Goal: Transaction & Acquisition: Purchase product/service

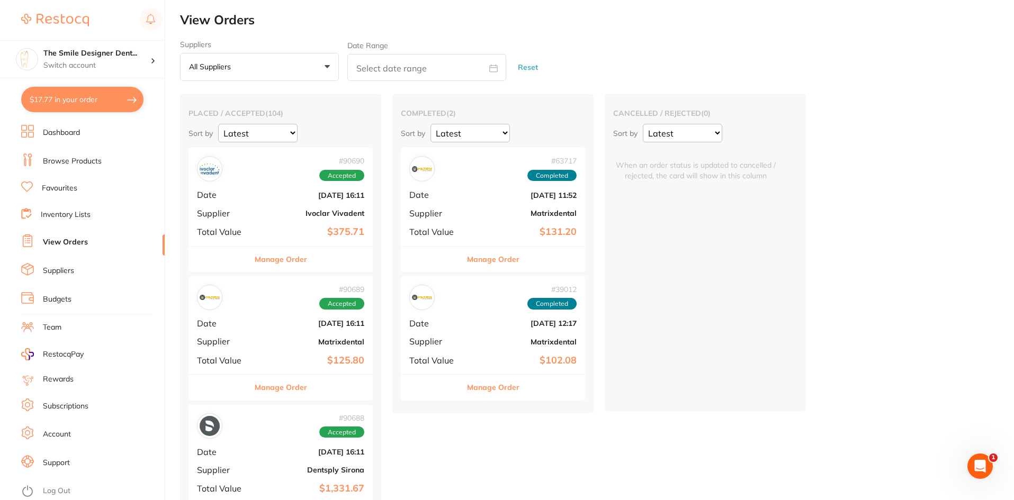
click at [105, 160] on li "Browse Products" at bounding box center [92, 162] width 143 height 16
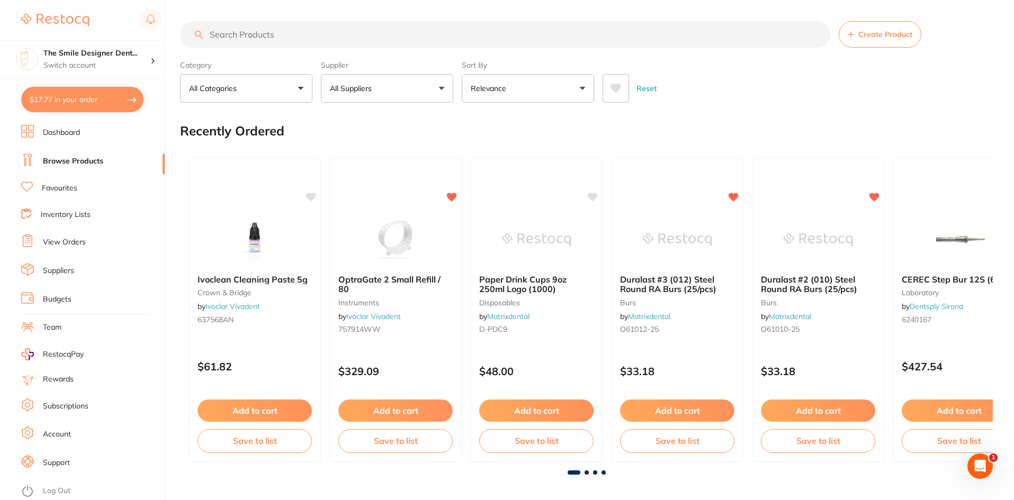
click at [352, 38] on input "search" at bounding box center [505, 34] width 650 height 26
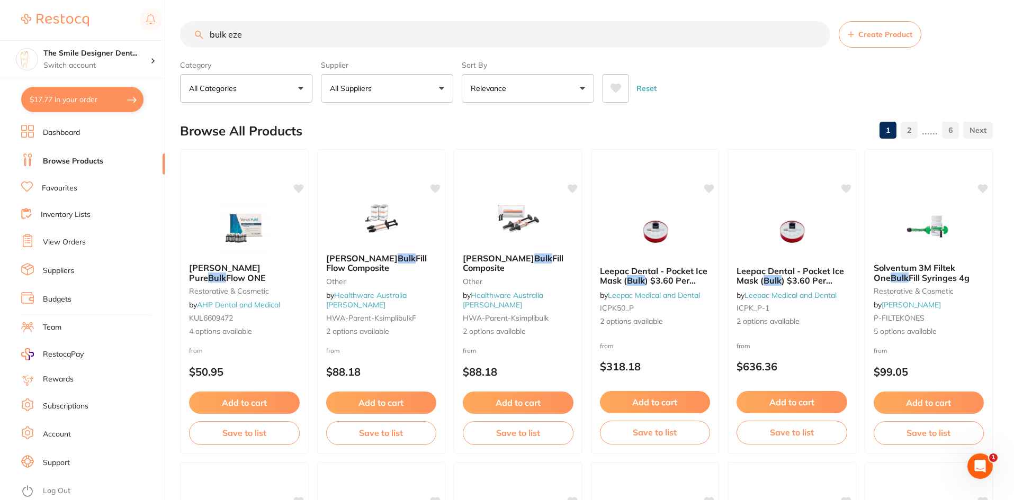
click at [274, 51] on section "bulk eze Create Product Category All Categories All Categories burs crown & bri…" at bounding box center [586, 62] width 813 height 82
click at [266, 40] on input "bulk eze" at bounding box center [505, 34] width 650 height 26
type input "bulk ez"
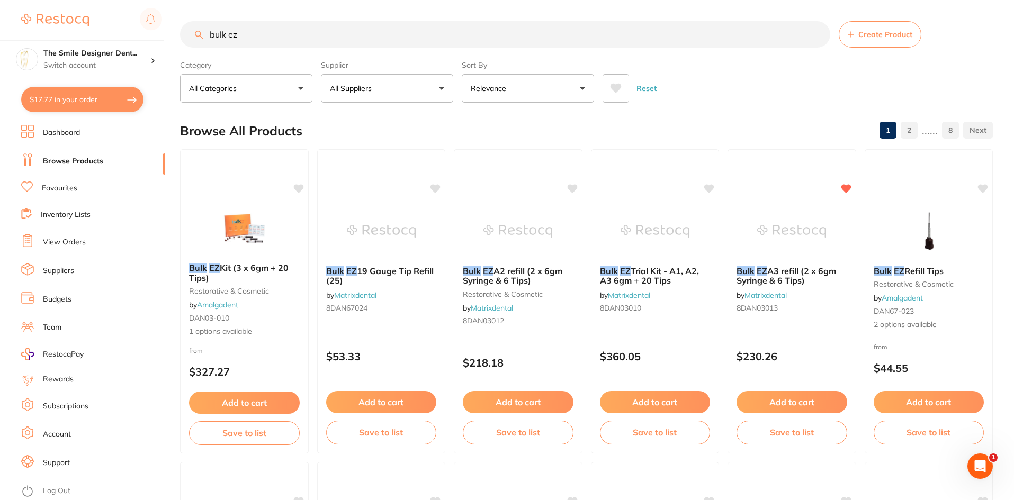
click at [69, 240] on link "View Orders" at bounding box center [64, 242] width 43 height 11
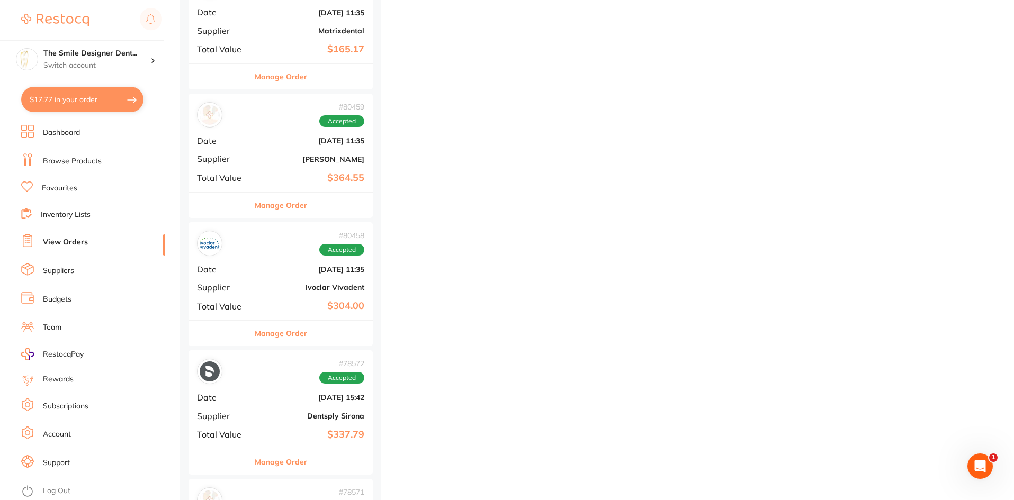
scroll to position [3230, 0]
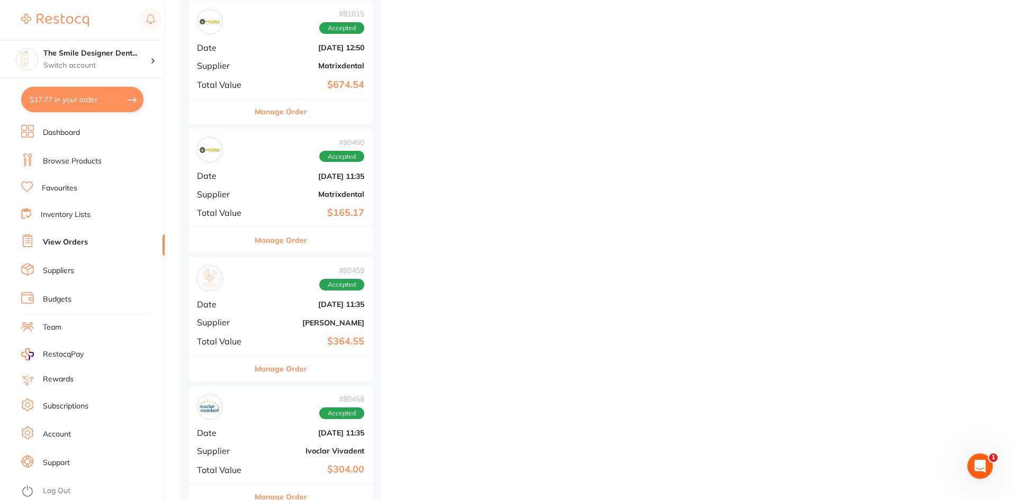
click at [259, 147] on div "# 80460 Accepted" at bounding box center [280, 149] width 167 height 25
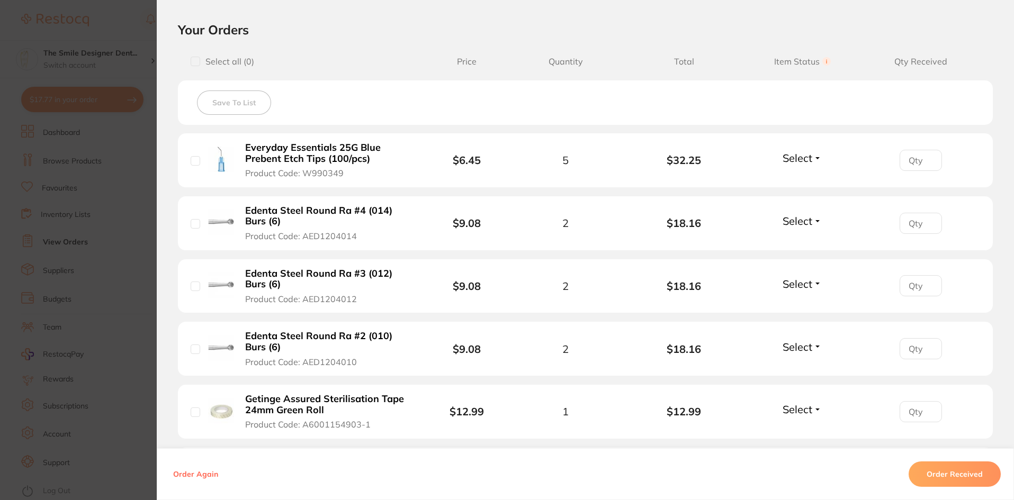
scroll to position [582, 0]
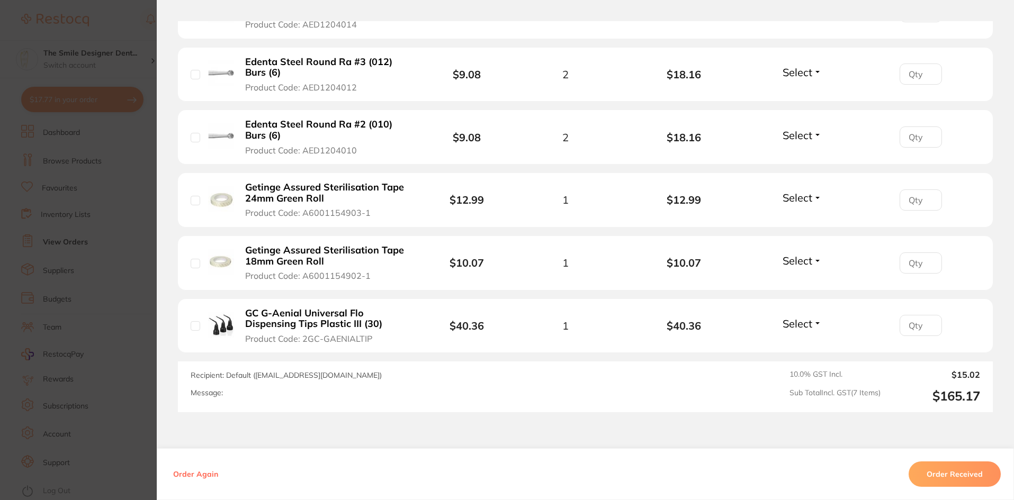
click at [118, 274] on section "Order ID: Restocq- 80460 Order Information Accepted Order Order Date [DATE] 11:…" at bounding box center [507, 250] width 1014 height 500
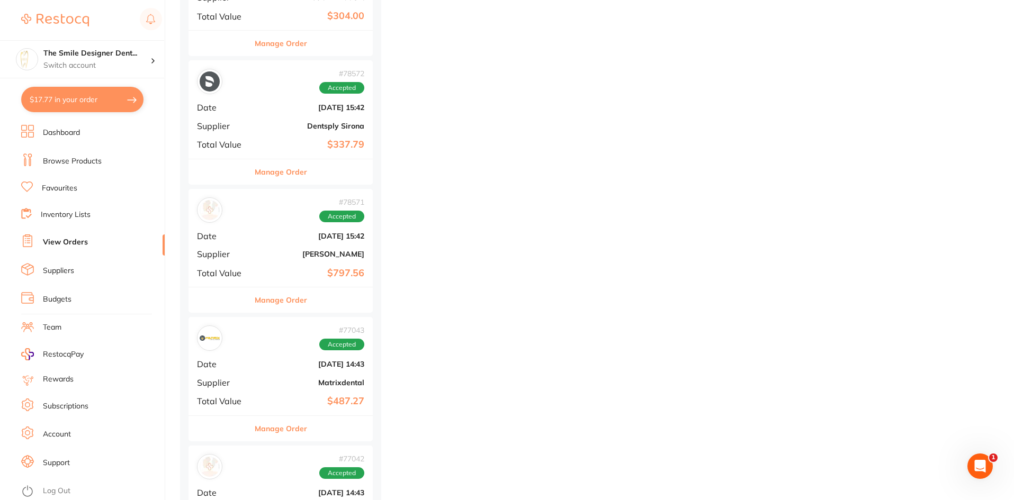
scroll to position [3759, 0]
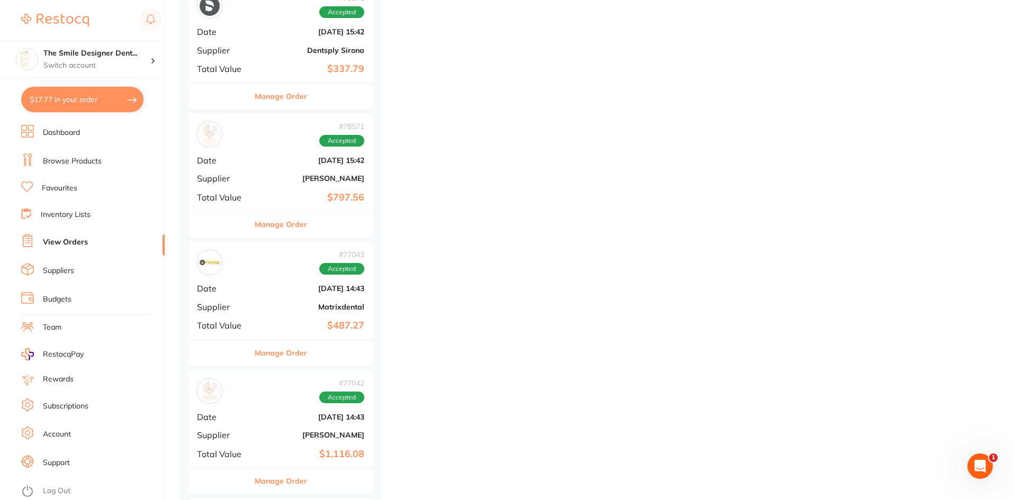
click at [257, 285] on div "# 77043 Accepted Date [DATE] 14:43 Supplier Matrixdental Total Value $487.27" at bounding box center [280, 290] width 184 height 98
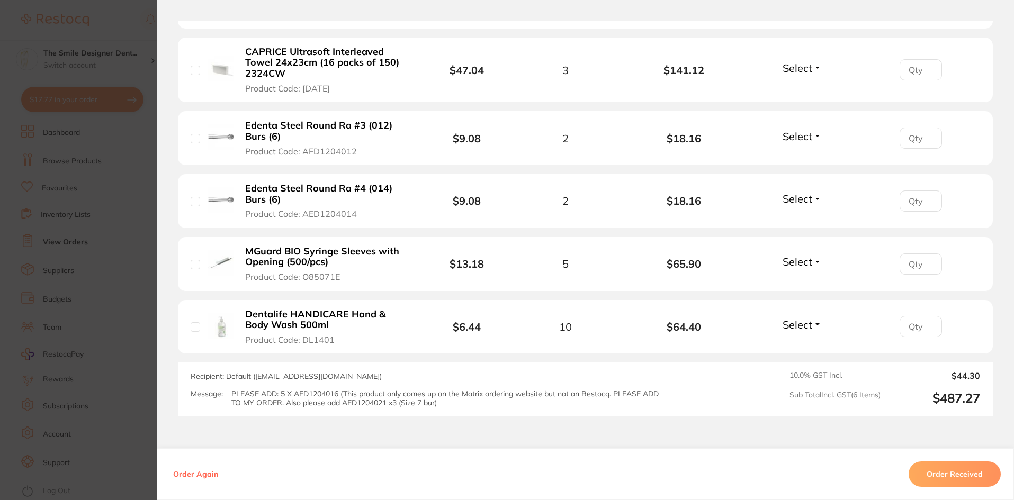
scroll to position [603, 0]
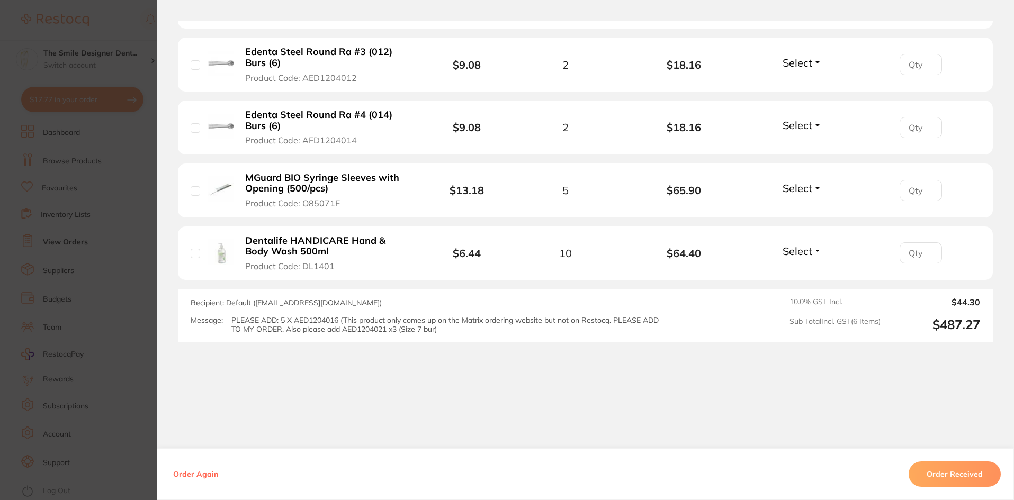
click at [135, 312] on section "Order ID: Restocq- 77043 Order Information Accepted Order Order Date [DATE] 14:…" at bounding box center [507, 250] width 1014 height 500
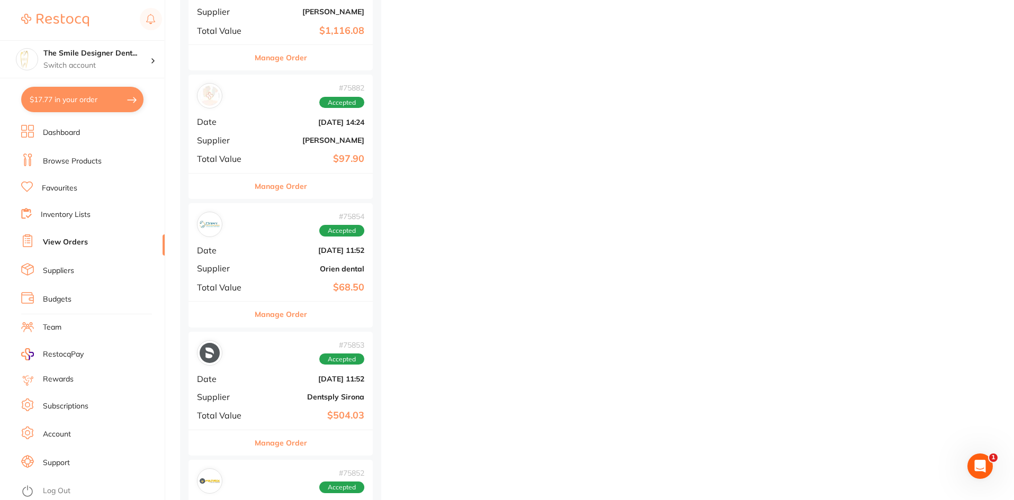
scroll to position [4394, 0]
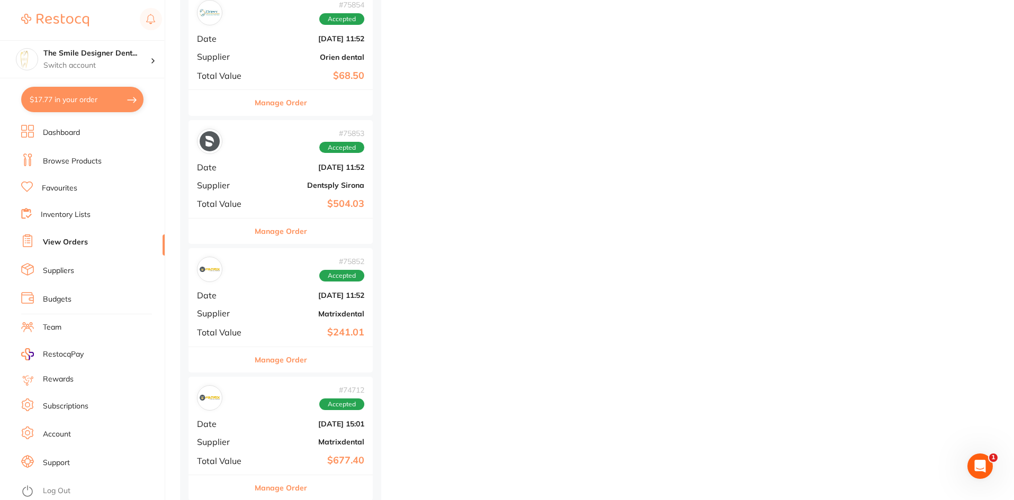
click at [292, 264] on div "# 75852 Accepted" at bounding box center [280, 269] width 167 height 25
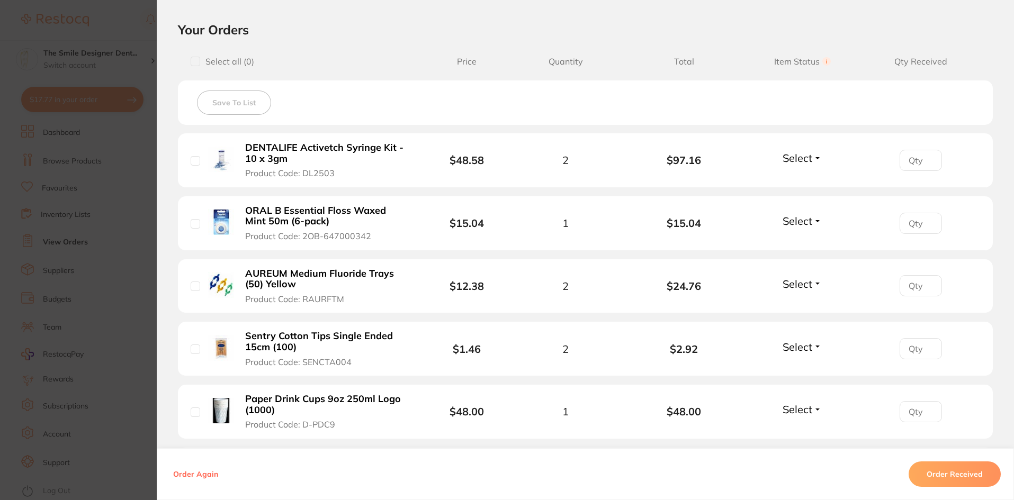
scroll to position [589, 0]
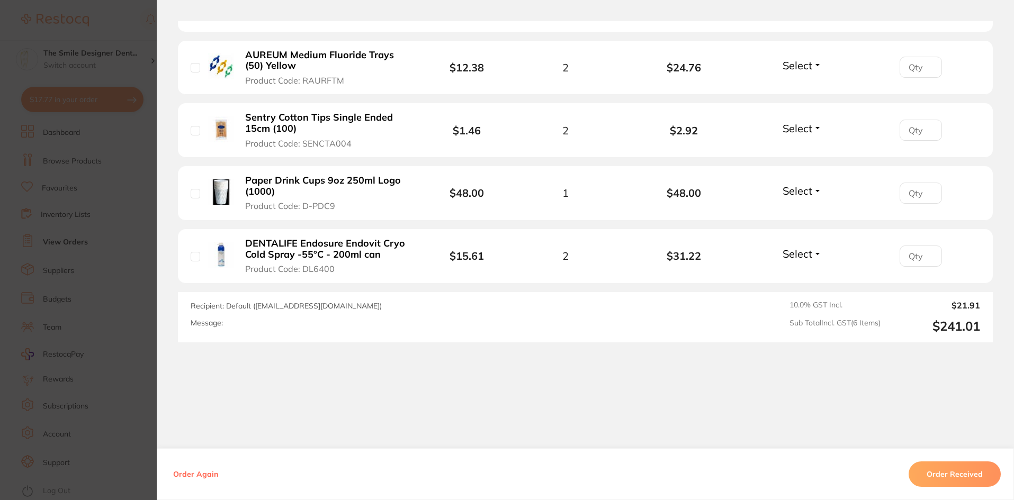
click at [124, 325] on section "Order ID: Restocq- 75852 Order Information Accepted Order Order Date [DATE] 11:…" at bounding box center [507, 250] width 1014 height 500
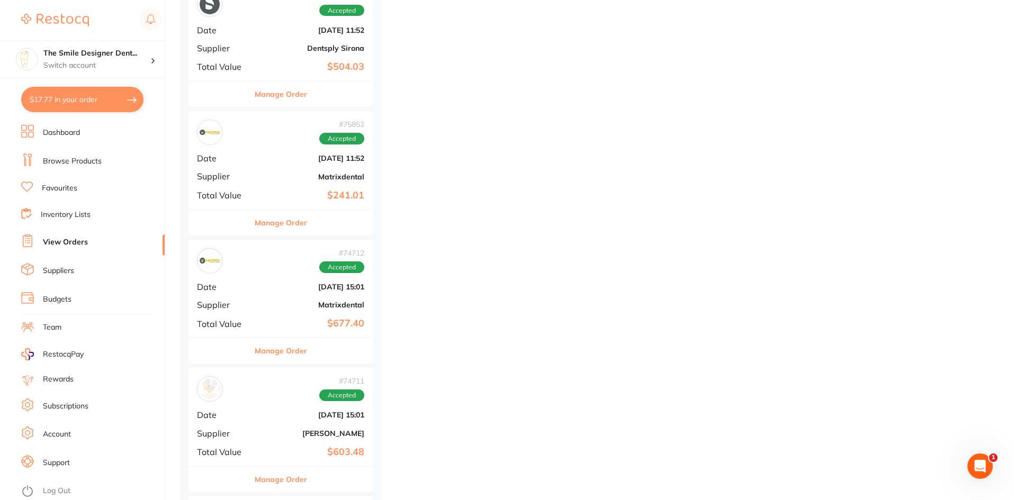
scroll to position [4712, 0]
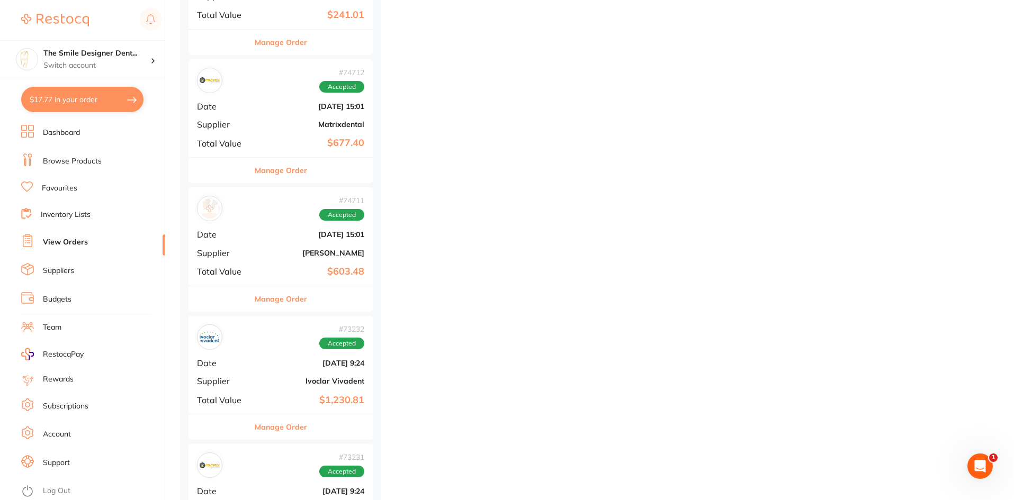
click at [268, 107] on b "[DATE] 15:01" at bounding box center [311, 106] width 106 height 8
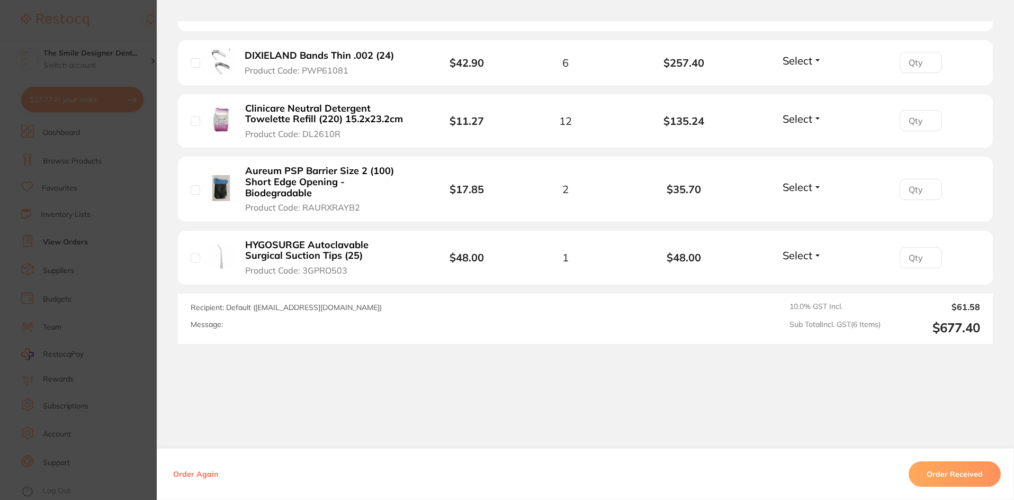
scroll to position [602, 0]
click at [143, 341] on section "Order ID: Restocq- 74712 Order Information Accepted Order Order Date [DATE] 15:…" at bounding box center [507, 250] width 1014 height 500
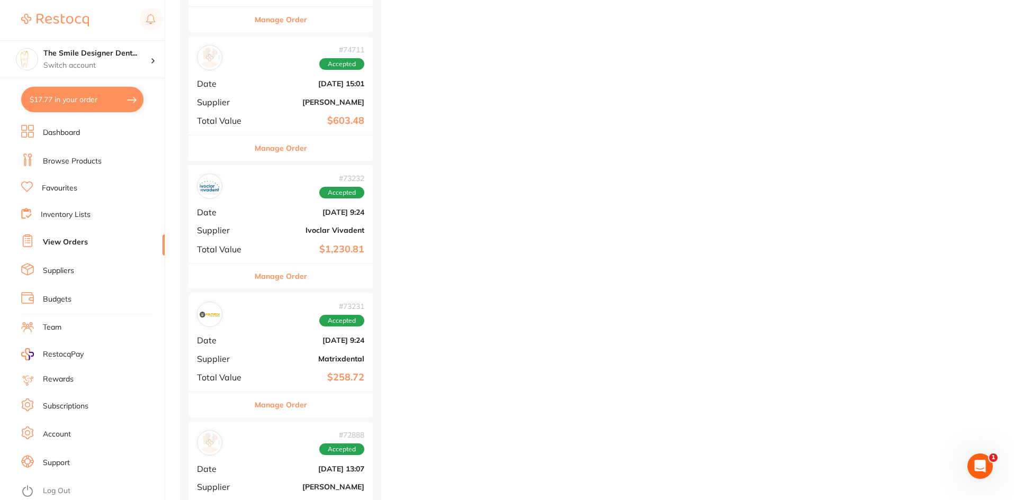
scroll to position [4977, 0]
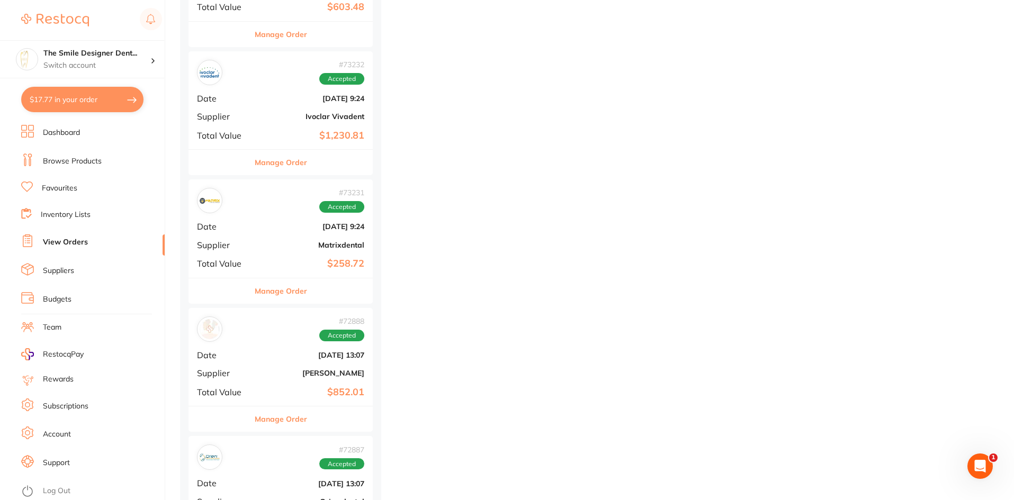
click at [267, 233] on div "# 73231 Accepted Date [DATE] 9:24 Supplier Matrixdental Total Value $258.72" at bounding box center [280, 228] width 184 height 98
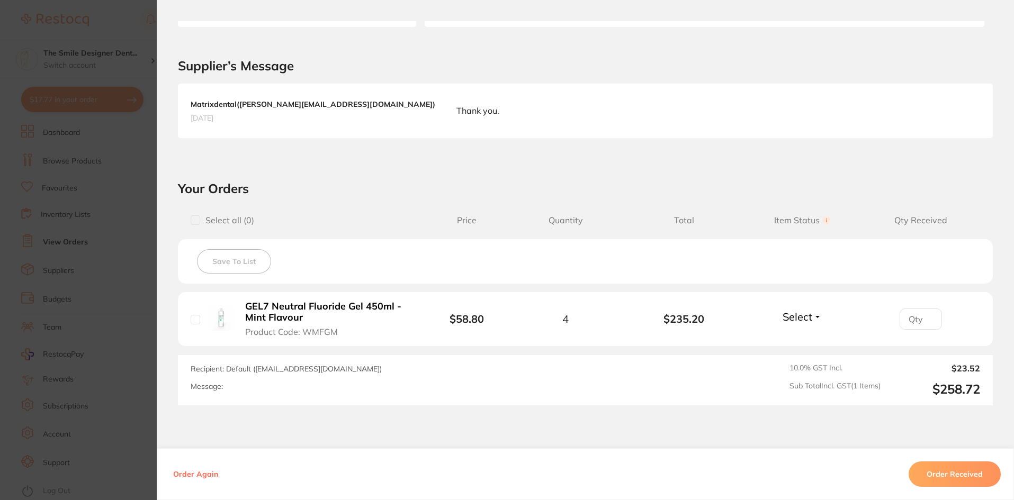
click at [148, 326] on section "Order ID: Restocq- 73231 Order Information Accepted Order Order Date [DATE] 9:2…" at bounding box center [507, 250] width 1014 height 500
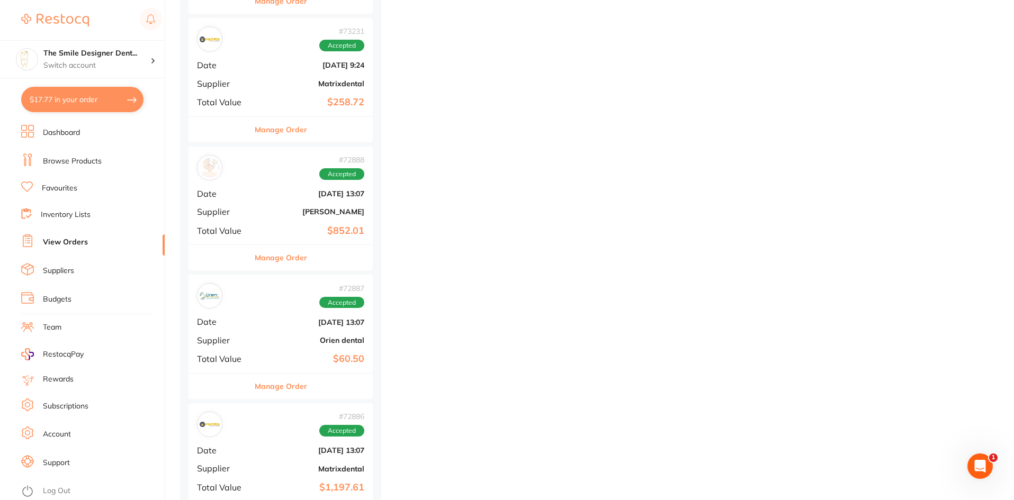
scroll to position [5241, 0]
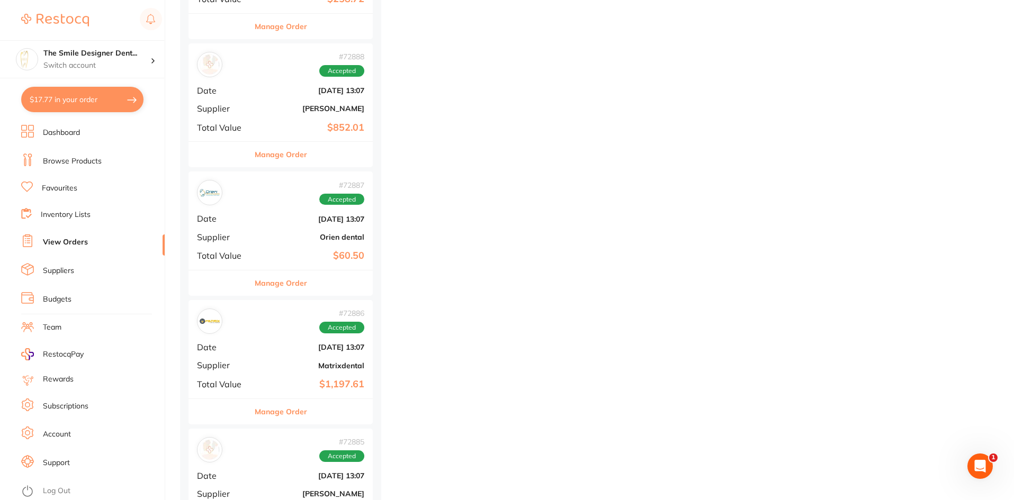
click at [257, 347] on div "# 72886 Accepted Date [DATE] 13:07 Supplier Matrixdental Total Value $1,197.61" at bounding box center [280, 349] width 184 height 98
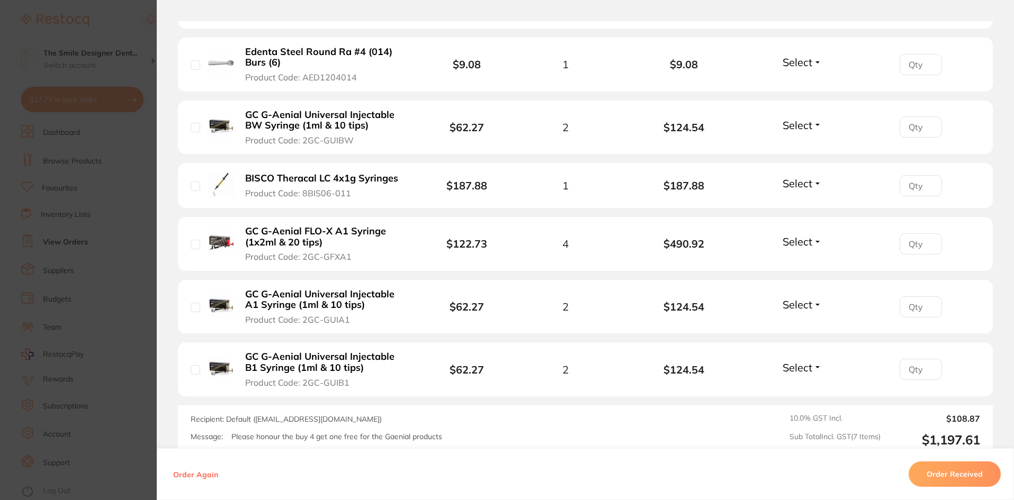
scroll to position [643, 0]
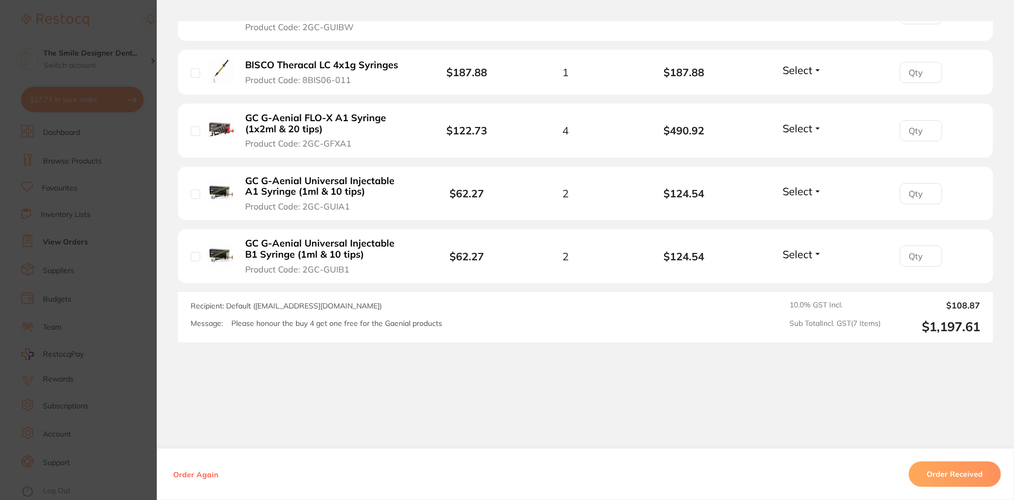
drag, startPoint x: 134, startPoint y: 304, endPoint x: 169, endPoint y: 320, distance: 38.4
click at [134, 304] on section "Order ID: Restocq- 72886 Order Information Accepted Order Order Date [DATE] 13:…" at bounding box center [507, 250] width 1014 height 500
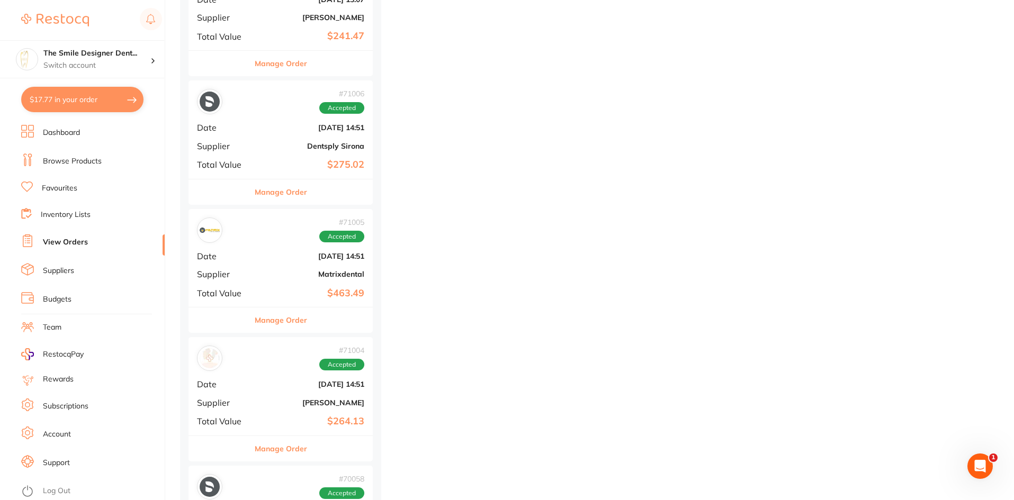
click at [256, 266] on div "# 71005 Accepted Date [DATE] 14:51 Supplier Matrixdental Total Value $463.49" at bounding box center [280, 258] width 184 height 98
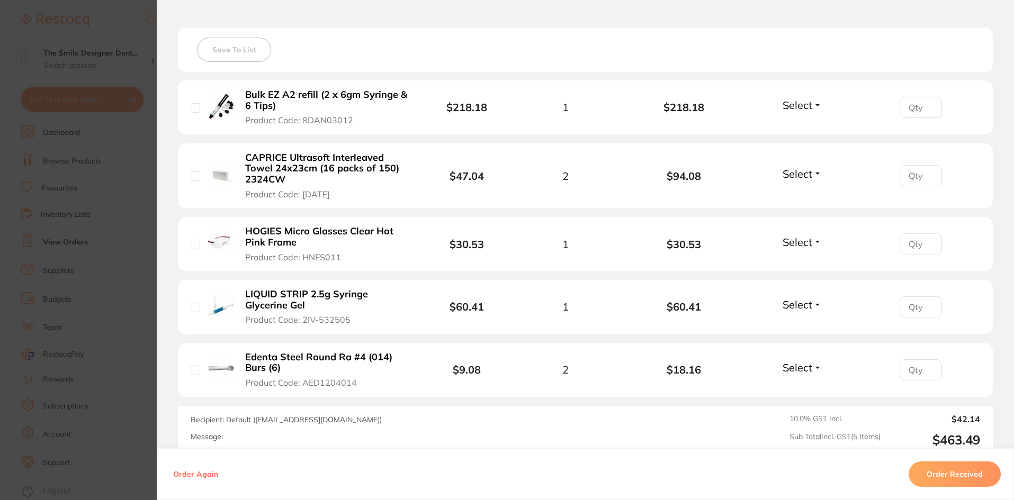
click at [319, 96] on b "Bulk EZ A2 refill (2 x 6gm Syringe & 6 Tips)" at bounding box center [327, 100] width 164 height 22
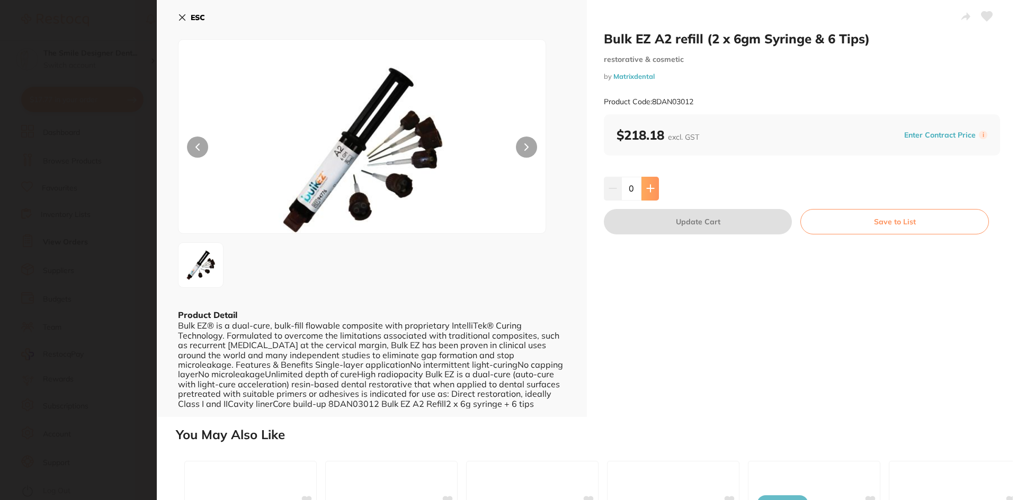
click at [655, 190] on button at bounding box center [649, 188] width 17 height 23
type input "1"
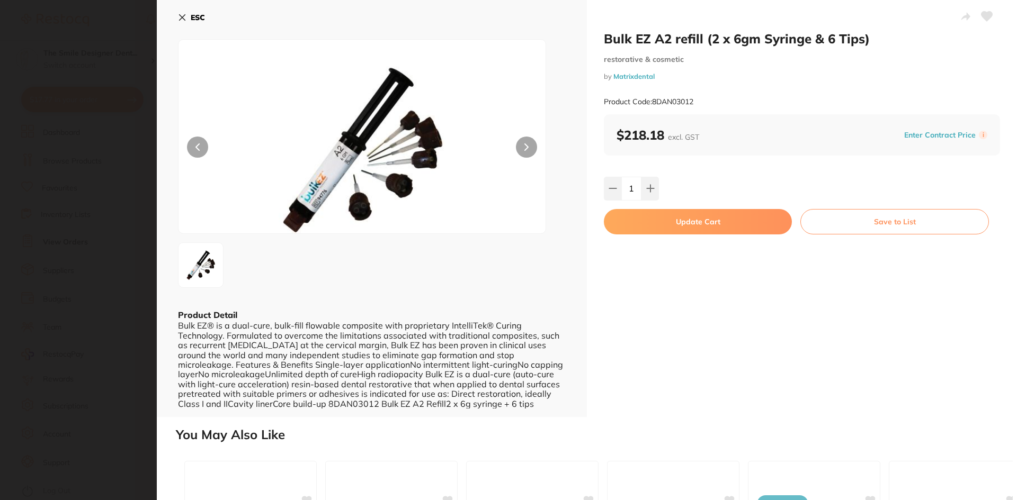
click at [748, 226] on button "Update Cart" at bounding box center [698, 221] width 188 height 25
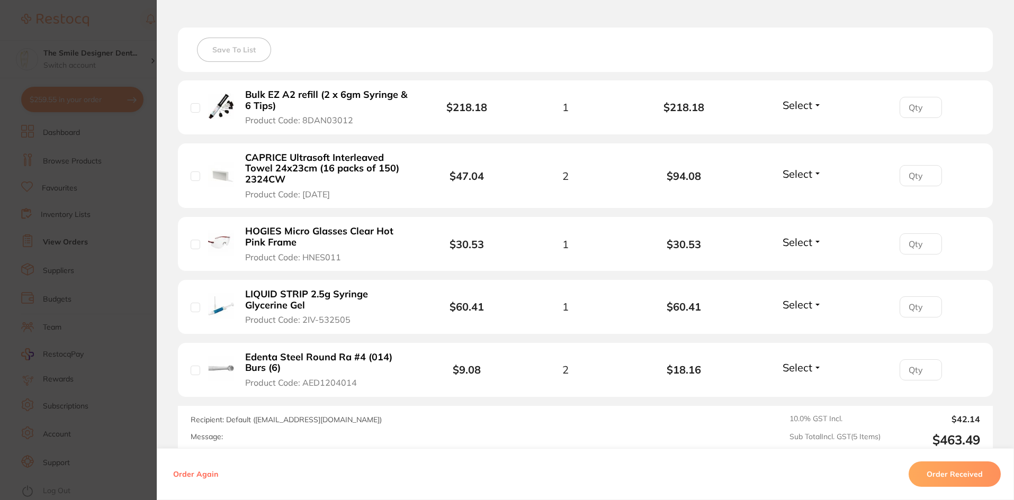
click at [137, 211] on section "Order ID: Restocq- 71005 Order Information Accepted Order Order Date [DATE] 14:…" at bounding box center [507, 250] width 1014 height 500
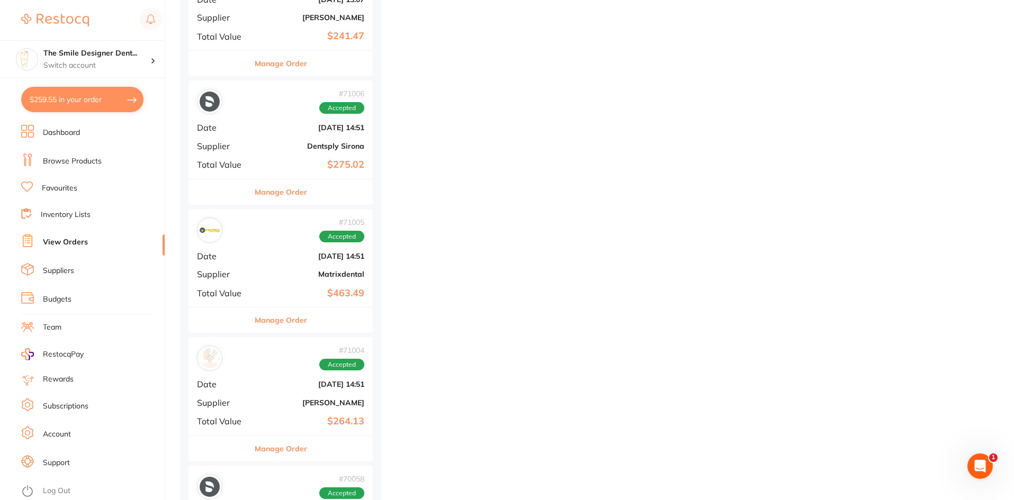
click at [79, 167] on li "Browse Products" at bounding box center [92, 162] width 143 height 16
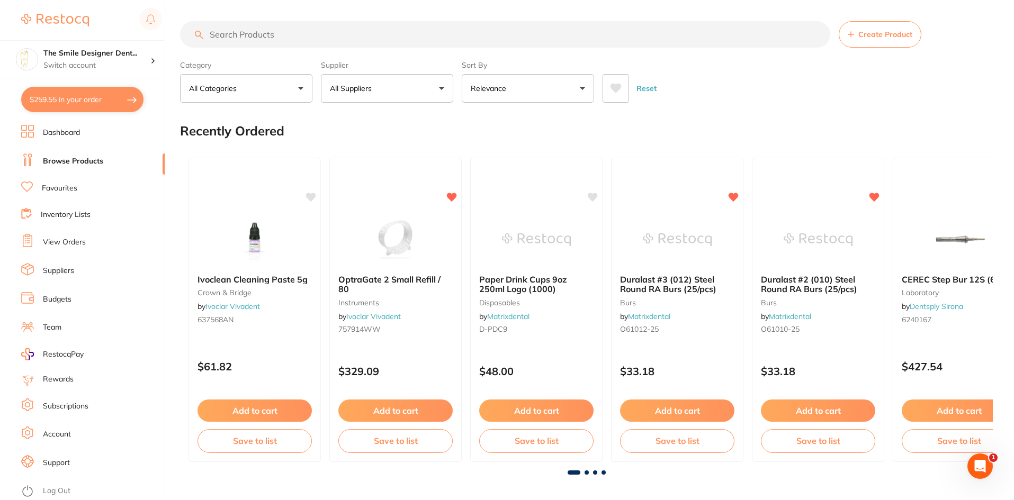
click at [296, 42] on input "search" at bounding box center [505, 34] width 650 height 26
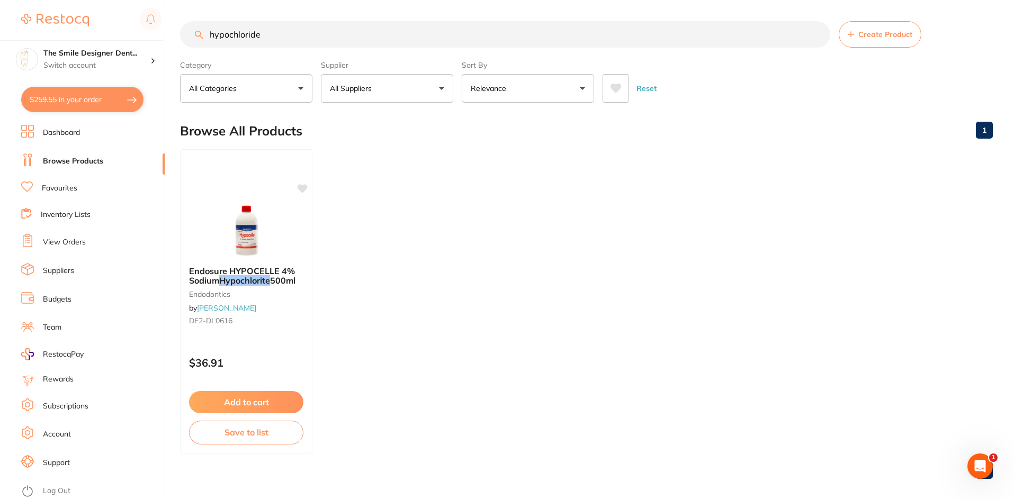
drag, startPoint x: 284, startPoint y: 37, endPoint x: 226, endPoint y: 33, distance: 58.4
click at [226, 33] on input "hypochloride" at bounding box center [505, 34] width 650 height 26
type input "hypo"
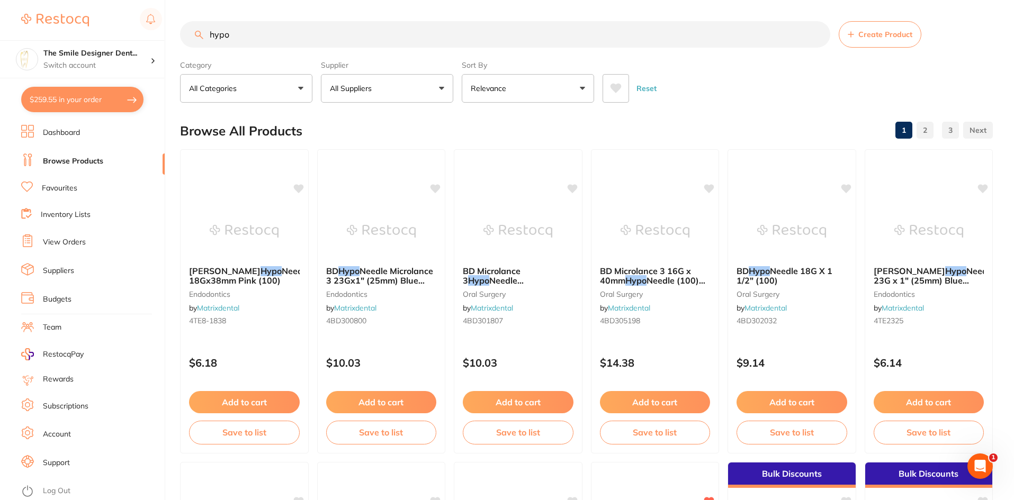
drag, startPoint x: 274, startPoint y: 34, endPoint x: 29, endPoint y: 34, distance: 244.6
click at [43, 36] on div "$259.55 The Smile Designer Dent... Switch account The Smile Designer Dental Stu…" at bounding box center [507, 250] width 1014 height 500
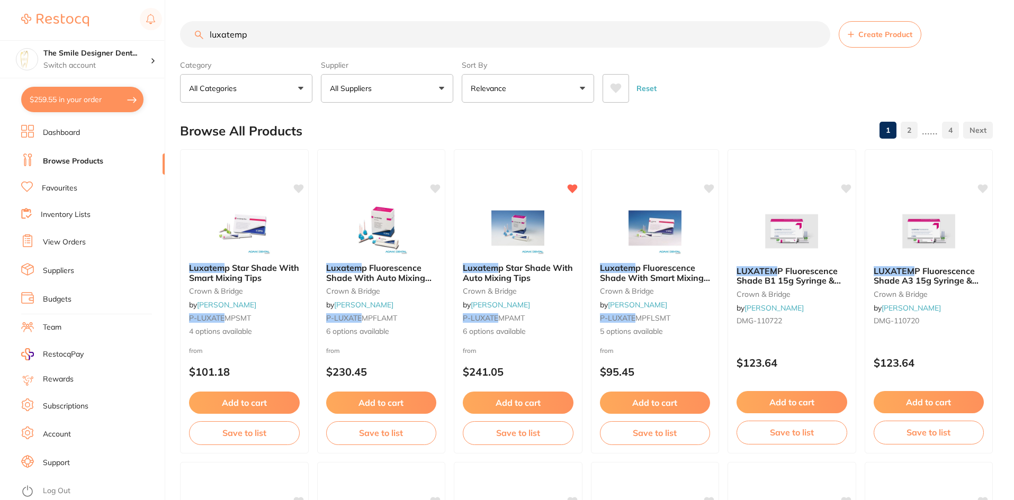
type input "luxatemp"
click at [527, 222] on img at bounding box center [517, 227] width 69 height 53
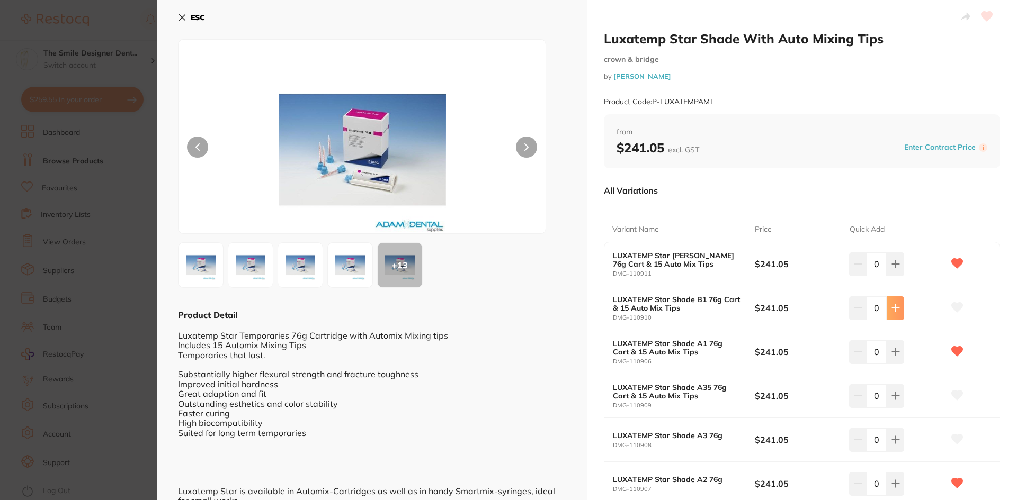
click at [892, 310] on icon at bounding box center [895, 308] width 8 height 8
type input "1"
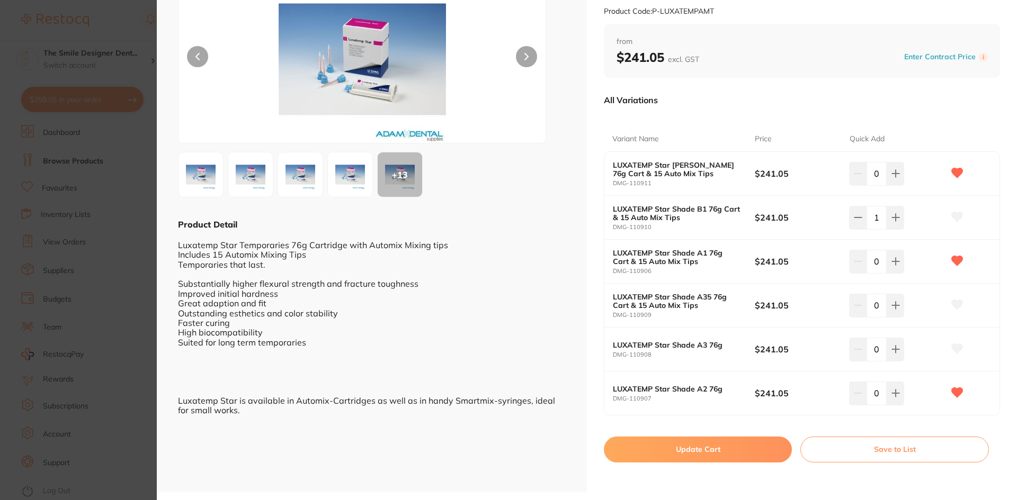
click at [678, 449] on button "Update Cart" at bounding box center [698, 449] width 188 height 25
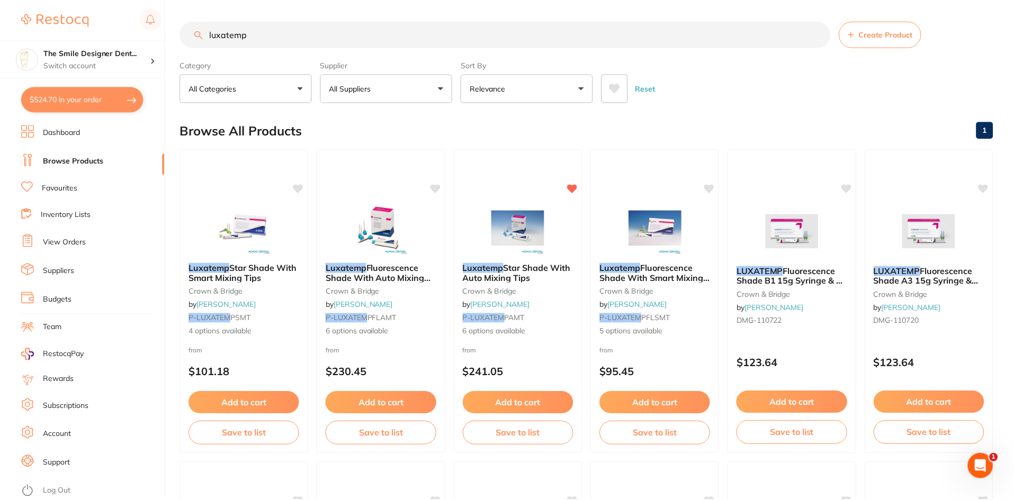
scroll to position [4, 0]
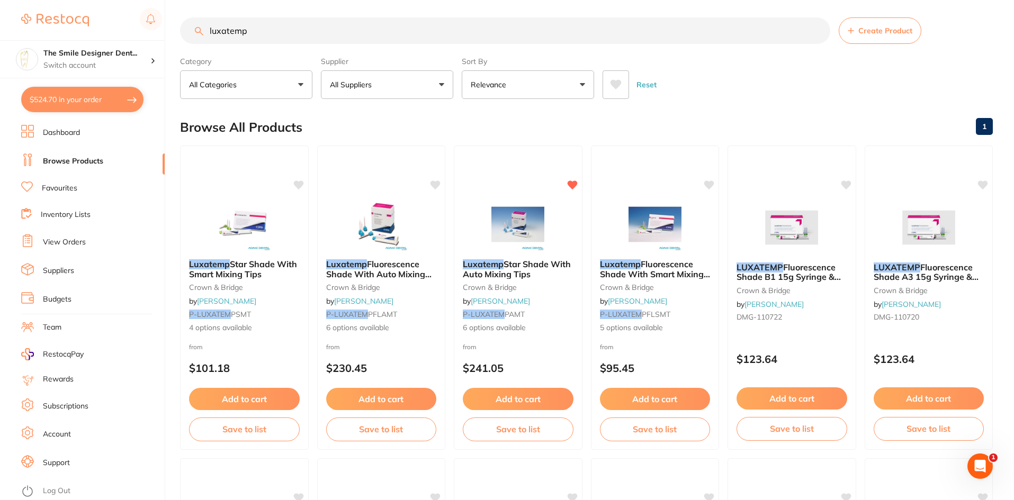
drag, startPoint x: 354, startPoint y: 34, endPoint x: 3, endPoint y: 7, distance: 352.6
click at [56, 22] on div "$524.70 The Smile Designer Dent... Switch account The Smile Designer Dental Stu…" at bounding box center [507, 246] width 1014 height 500
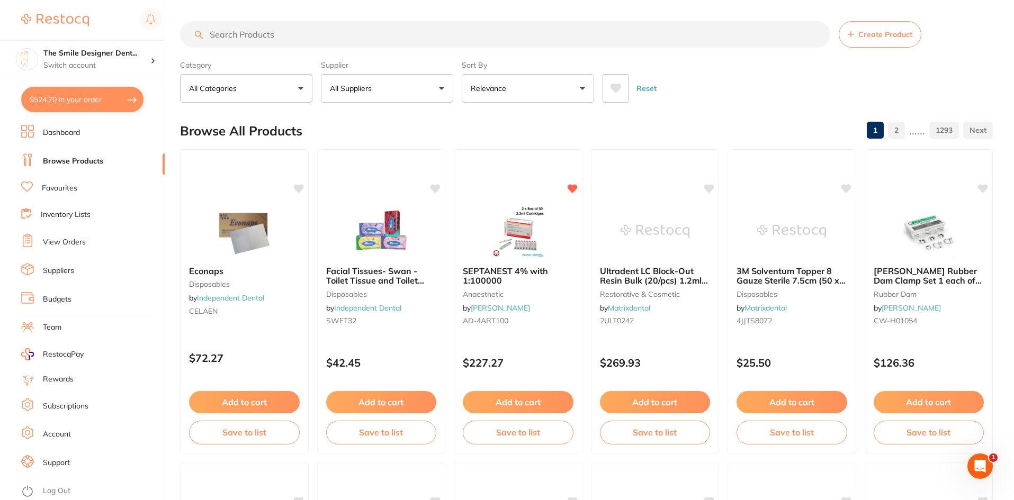
scroll to position [0, 0]
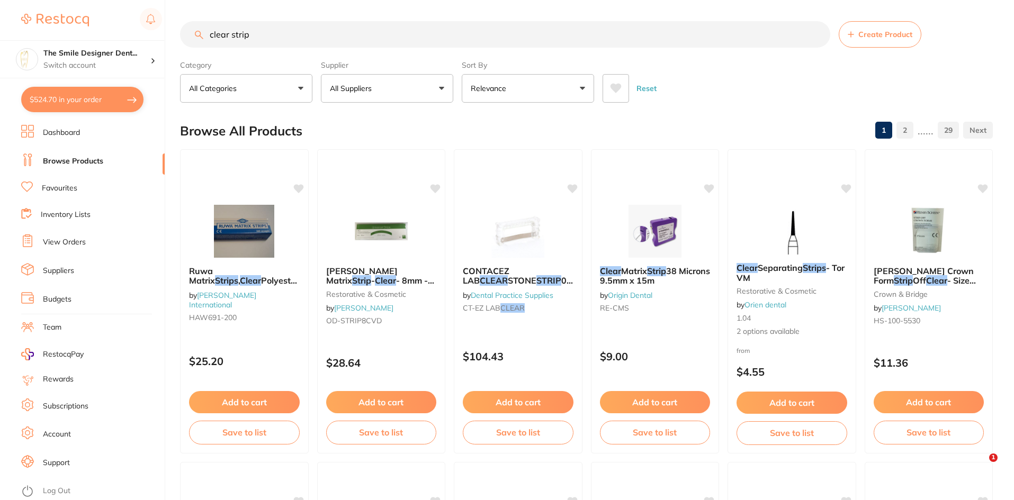
type input "clear strip"
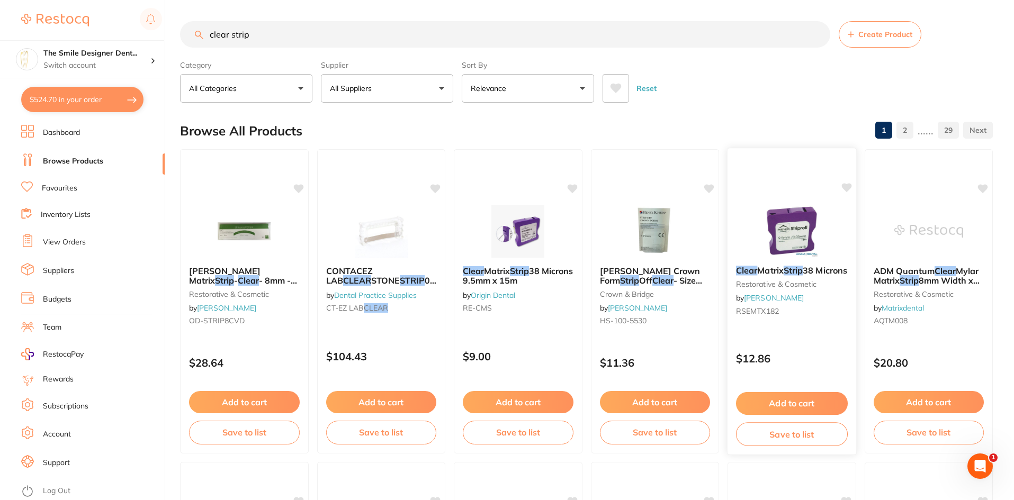
click at [767, 214] on img at bounding box center [791, 230] width 69 height 53
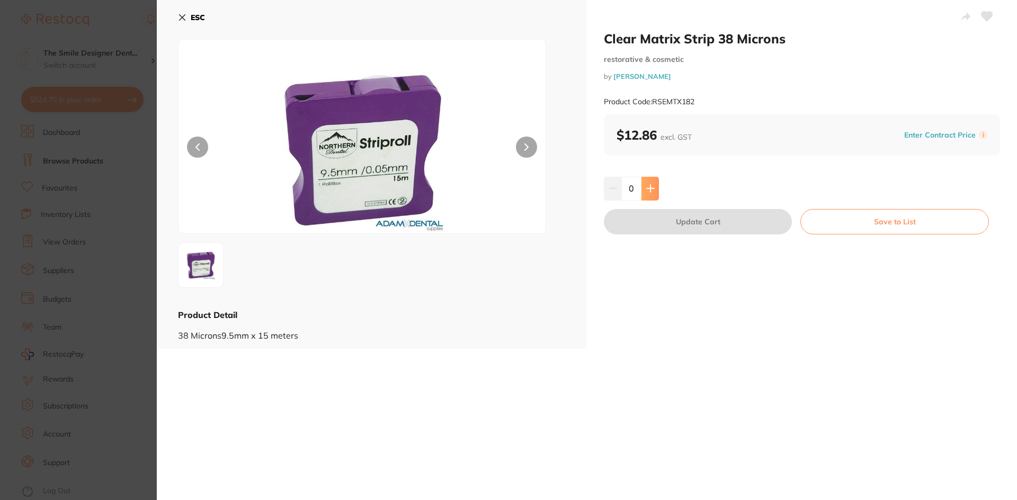
click at [645, 195] on button at bounding box center [649, 188] width 17 height 23
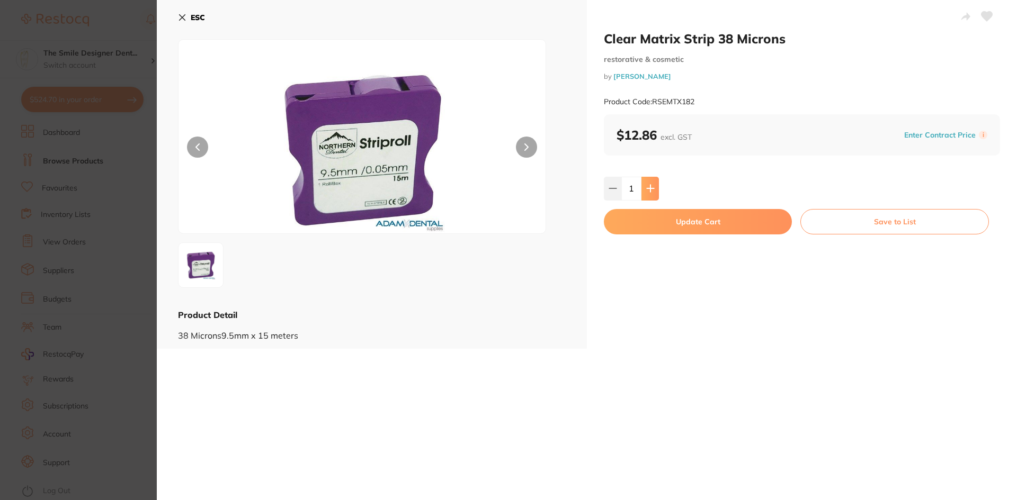
click at [650, 188] on icon at bounding box center [650, 188] width 8 height 8
type input "3"
click at [660, 224] on button "Update Cart" at bounding box center [698, 221] width 188 height 25
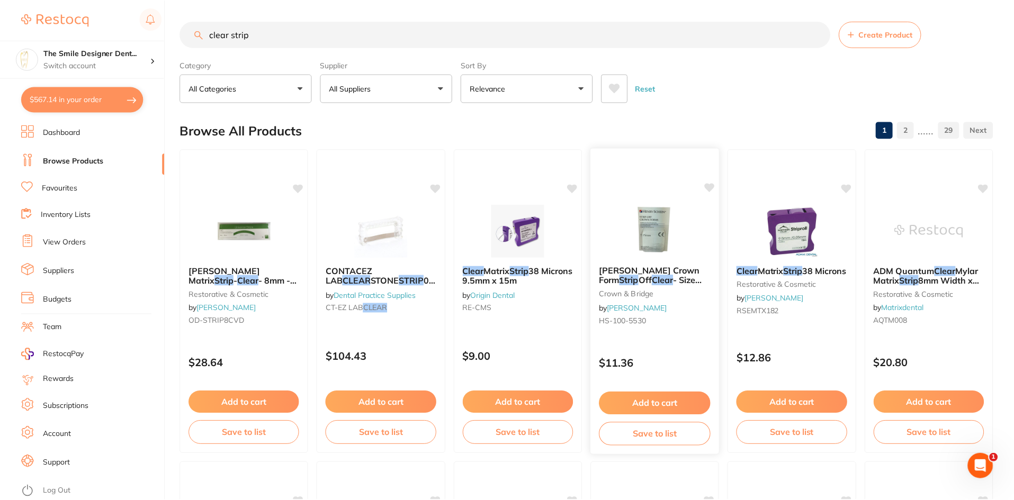
scroll to position [4, 0]
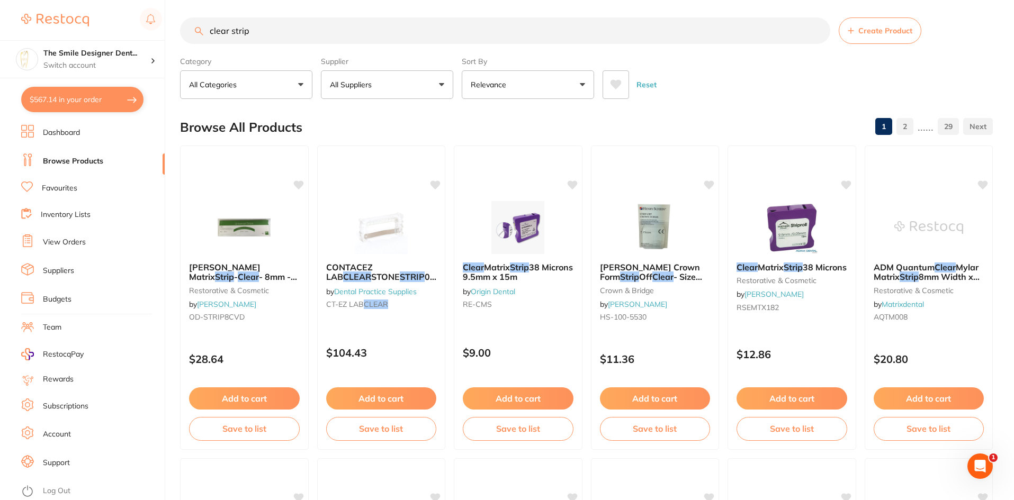
drag, startPoint x: 331, startPoint y: 39, endPoint x: 0, endPoint y: 1, distance: 333.5
click at [0, 13] on div "$567.14 The Smile Designer Dent... Switch account The Smile Designer Dental Stu…" at bounding box center [507, 246] width 1014 height 500
type input "perio probe"
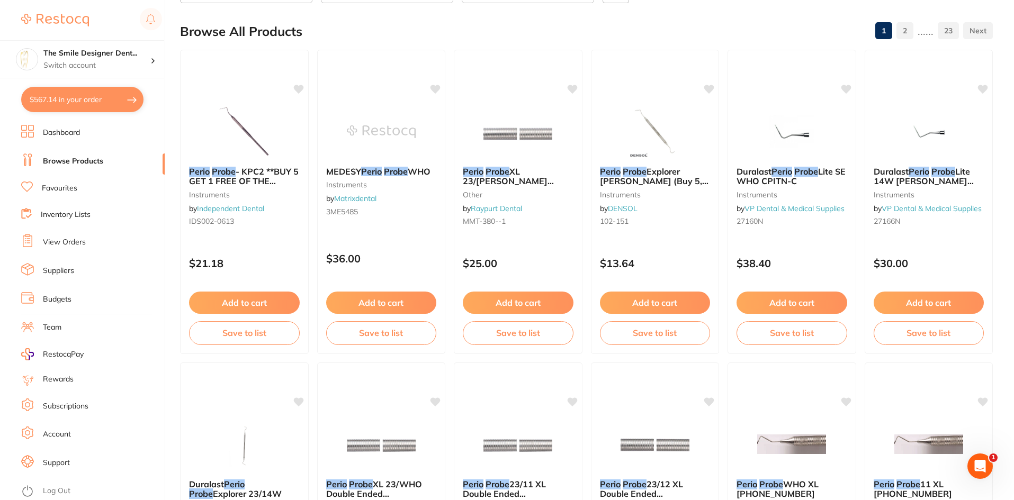
scroll to position [0, 0]
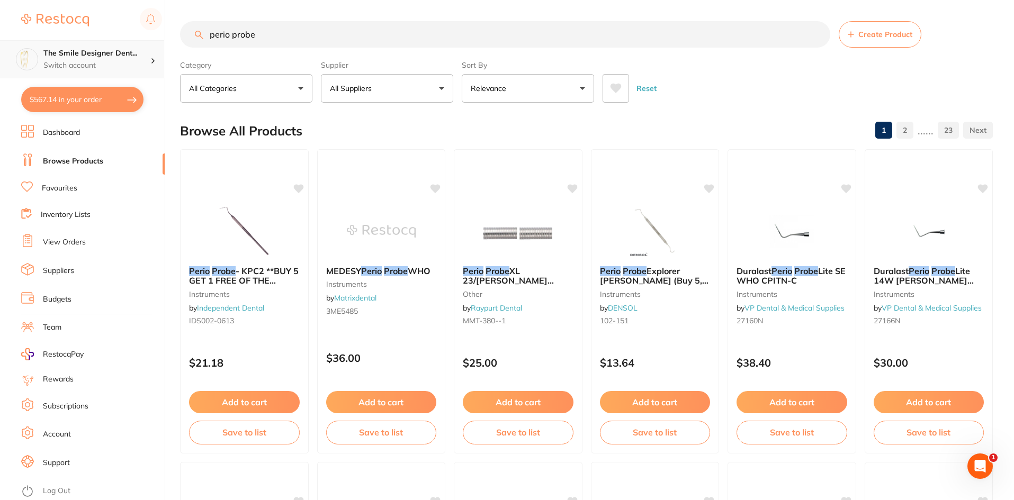
drag, startPoint x: 272, startPoint y: 32, endPoint x: 63, endPoint y: 45, distance: 209.0
click at [65, 45] on div "$567.14 The Smile Designer Dent... Switch account The Smile Designer Dental Stu…" at bounding box center [507, 250] width 1014 height 500
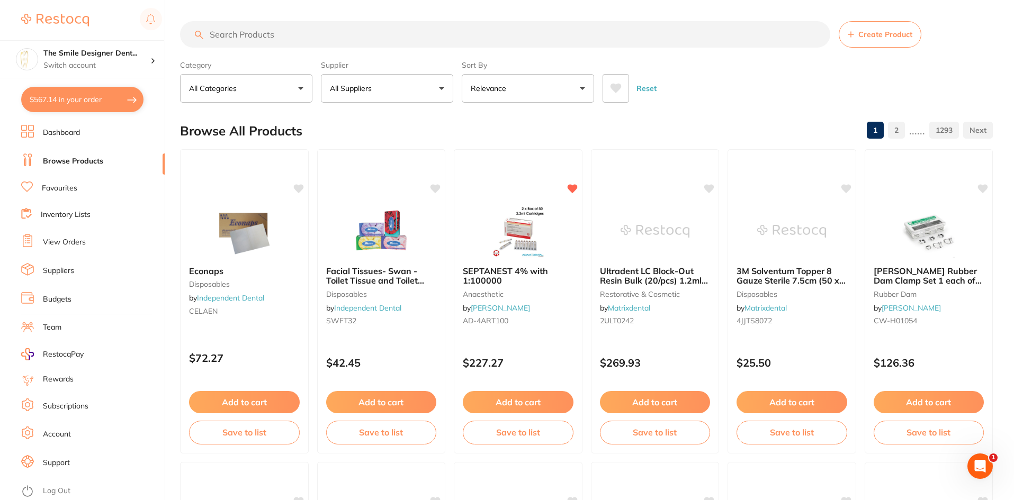
click at [319, 28] on input "search" at bounding box center [505, 34] width 650 height 26
click at [330, 36] on input "search" at bounding box center [505, 34] width 650 height 26
click at [56, 134] on link "Dashboard" at bounding box center [61, 133] width 37 height 11
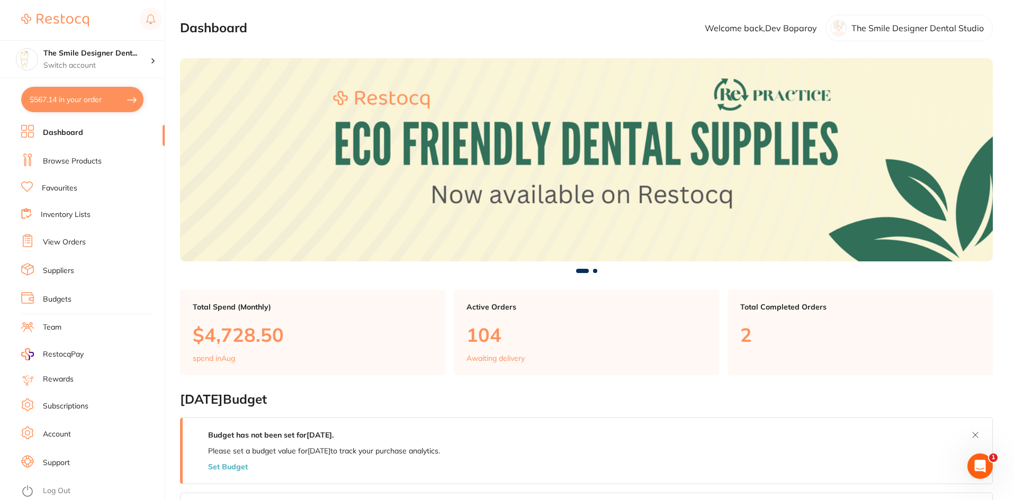
click at [65, 149] on ul "Dashboard Browse Products Favourites Inventory Lists View Orders Suppliers Budg…" at bounding box center [92, 312] width 143 height 375
click at [65, 158] on link "Browse Products" at bounding box center [72, 161] width 59 height 11
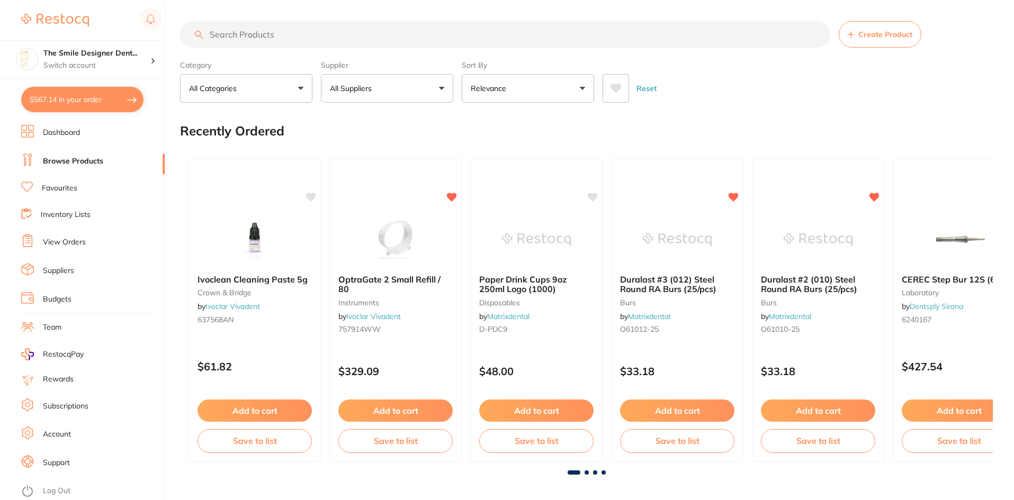
click at [318, 50] on section "Create Product Category All Categories All Categories 3D Printing anaesthetic a…" at bounding box center [586, 62] width 813 height 82
click at [267, 32] on input "search" at bounding box center [505, 34] width 650 height 26
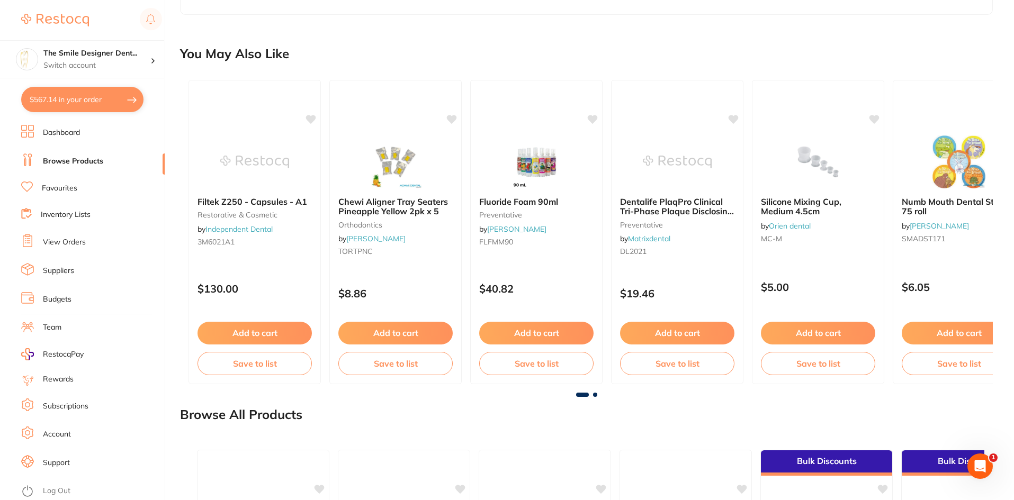
scroll to position [985, 0]
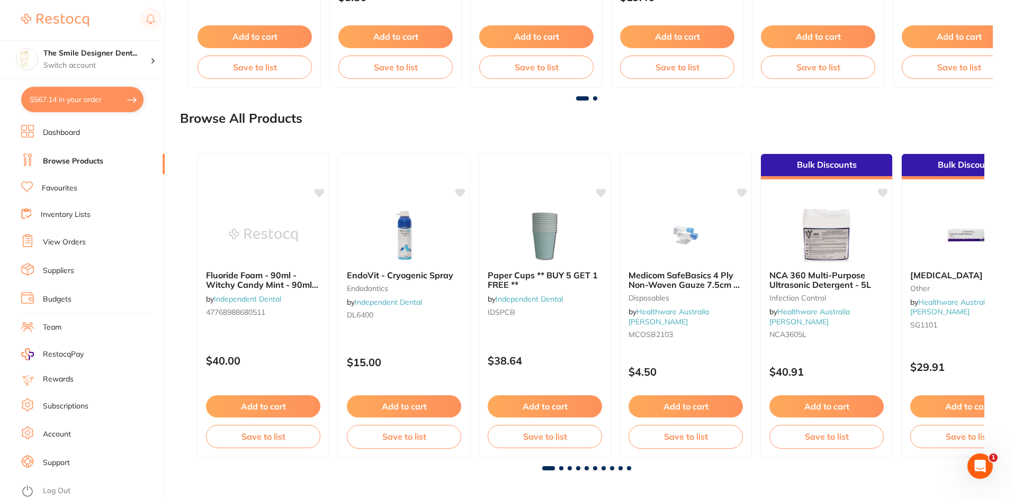
click at [563, 467] on span at bounding box center [561, 468] width 4 height 4
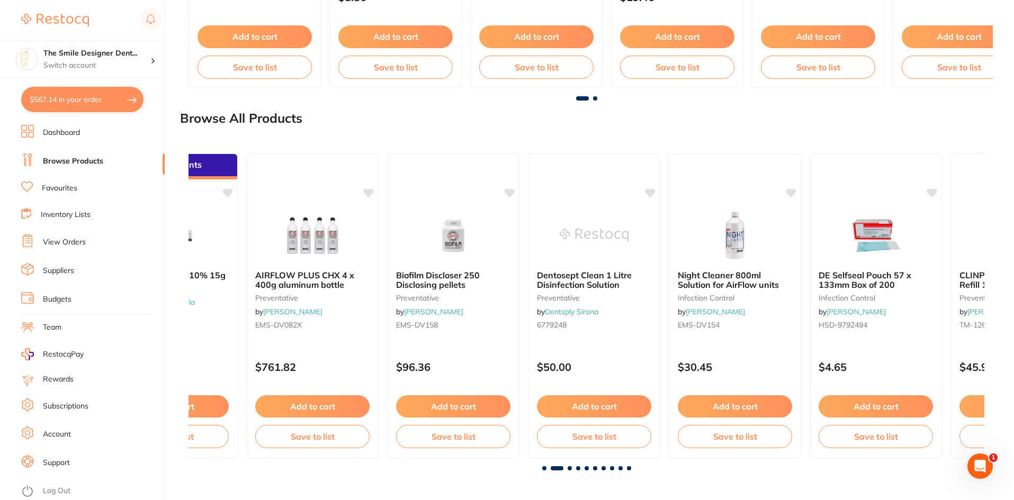
click at [568, 467] on span at bounding box center [570, 468] width 4 height 4
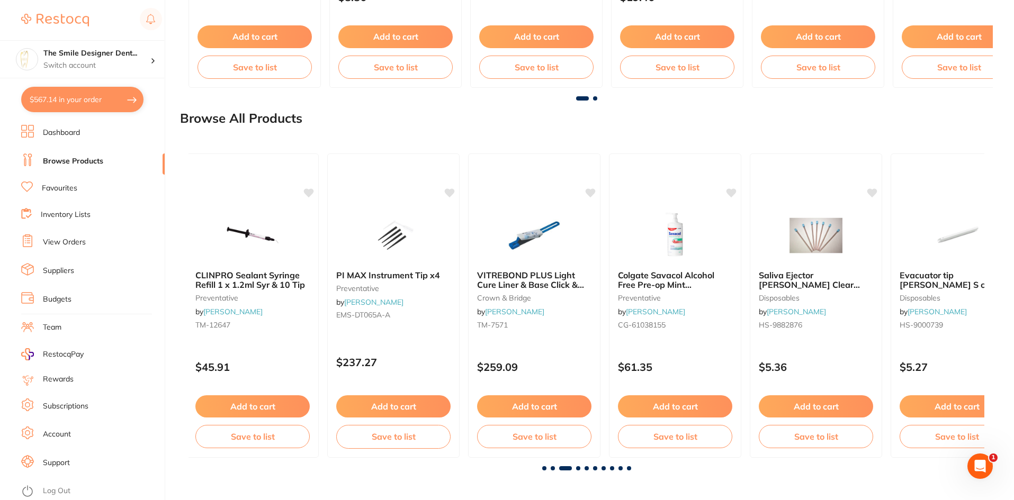
scroll to position [0, 1591]
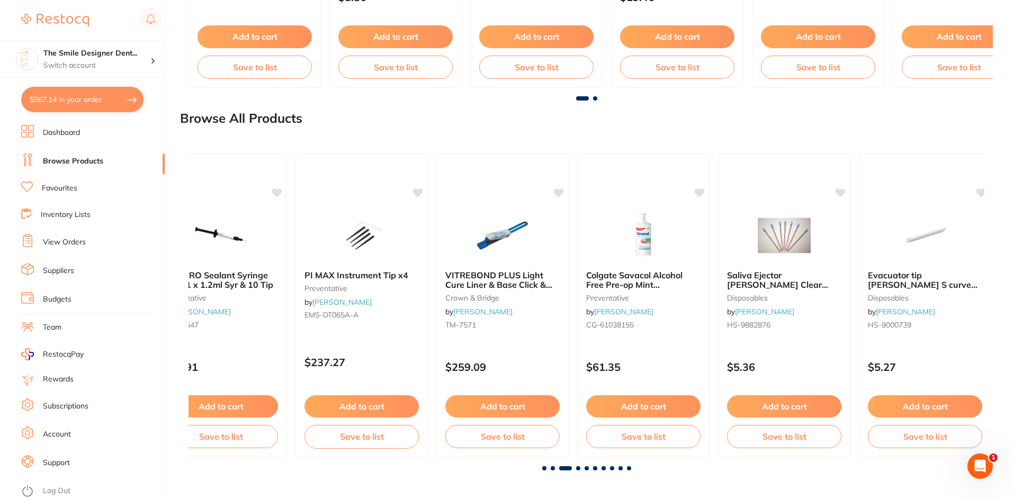
click at [579, 470] on div at bounding box center [586, 468] width 796 height 4
click at [585, 467] on span at bounding box center [586, 468] width 4 height 4
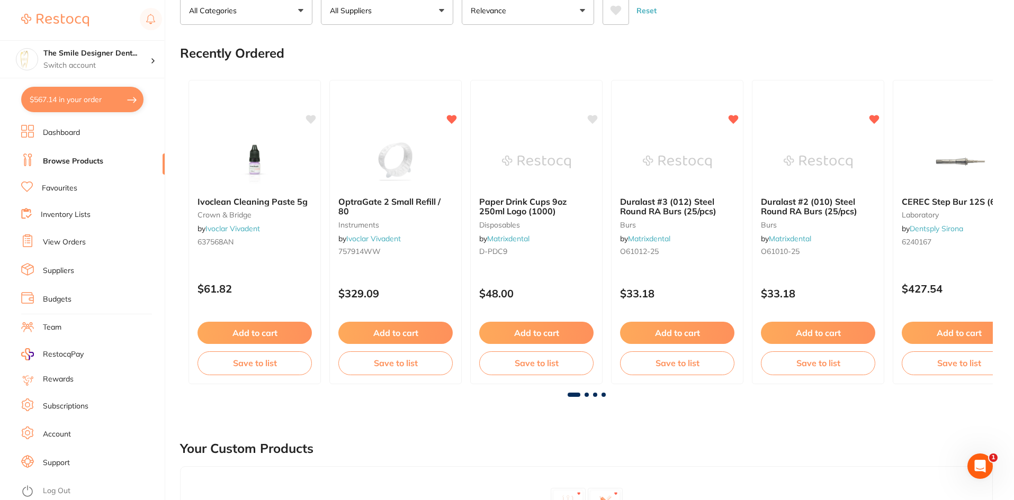
scroll to position [0, 0]
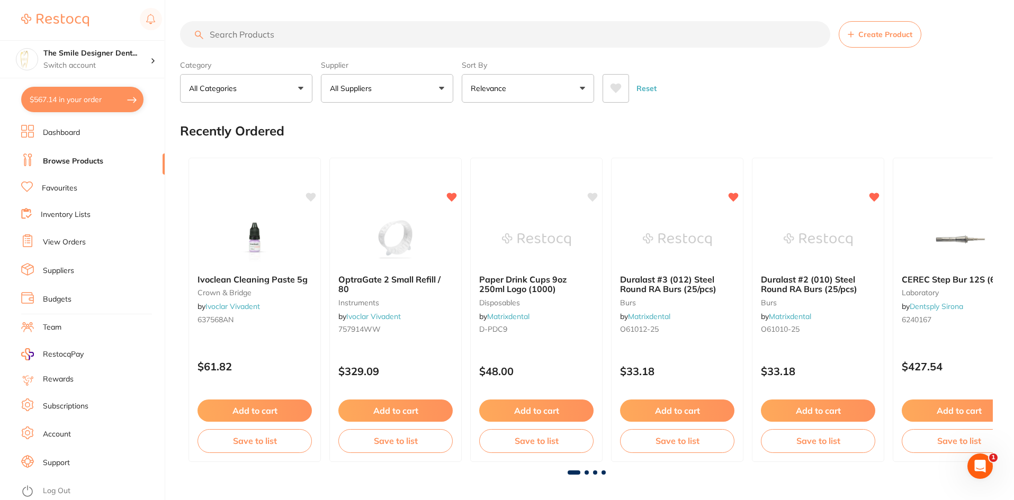
click at [330, 26] on input "search" at bounding box center [505, 34] width 650 height 26
type input "lignospan"
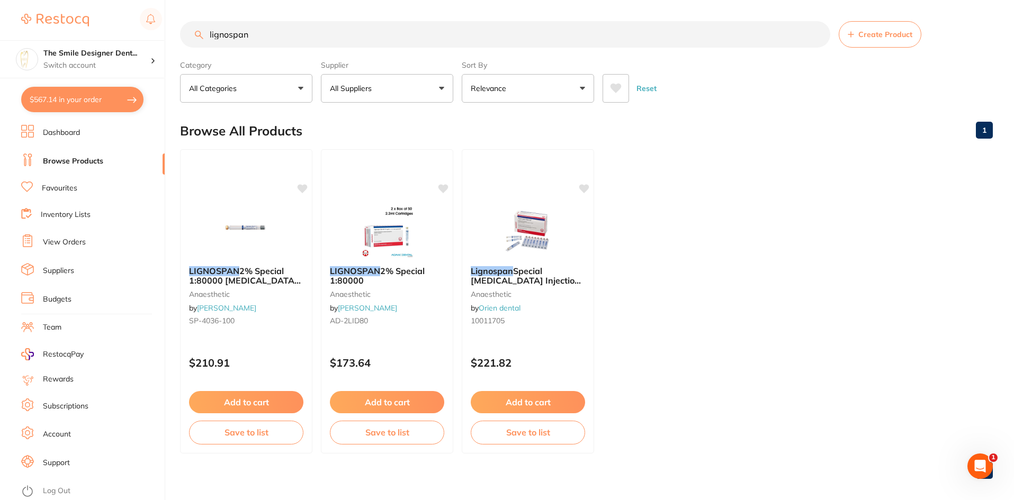
drag, startPoint x: 283, startPoint y: 32, endPoint x: 190, endPoint y: 32, distance: 93.2
click at [190, 32] on input "lignospan" at bounding box center [505, 34] width 650 height 26
click at [753, 265] on ul "LIGNOSPAN 2% Special 1:80000 adrenalin 2.2ml 2xBox 50 anaesthetic by Henry Sche…" at bounding box center [586, 301] width 813 height 304
click at [90, 214] on link "Inventory Lists" at bounding box center [66, 215] width 50 height 11
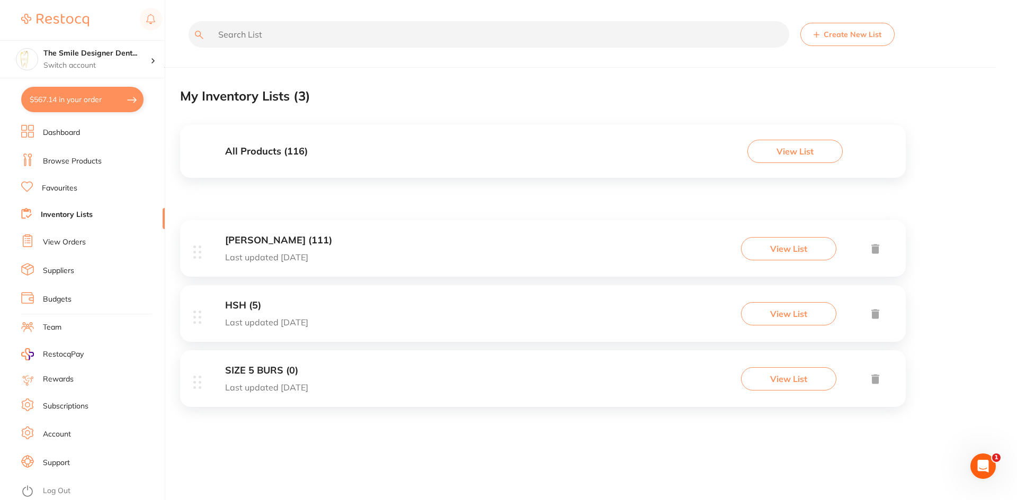
click at [50, 132] on link "Dashboard" at bounding box center [61, 133] width 37 height 11
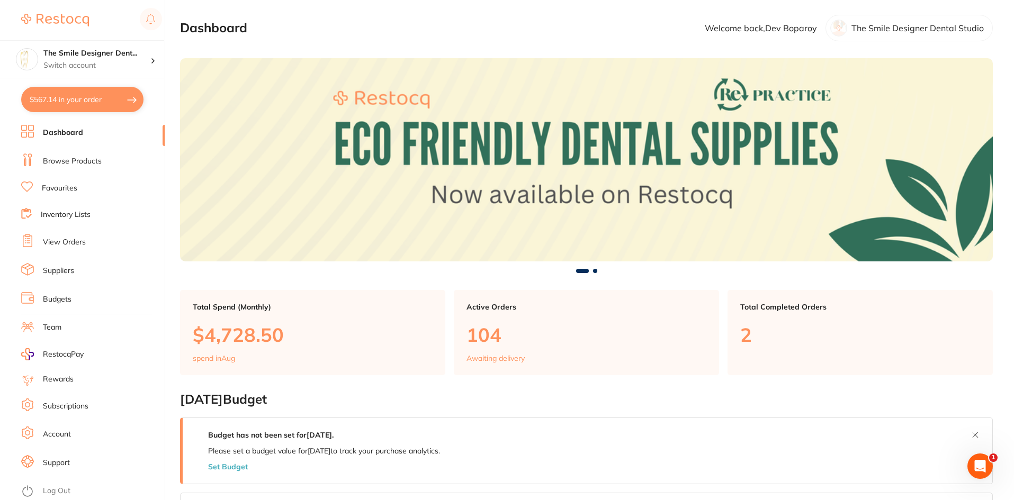
click at [51, 161] on link "Browse Products" at bounding box center [72, 161] width 59 height 11
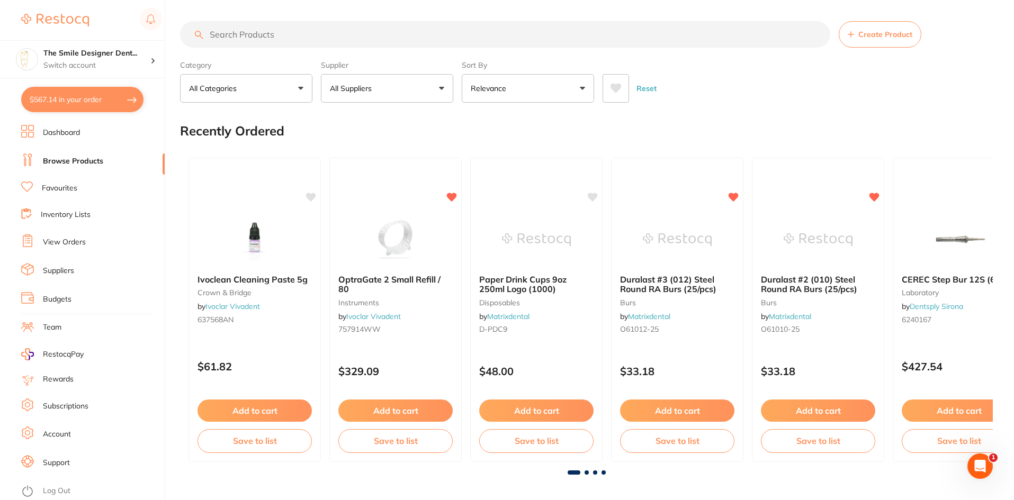
click at [56, 190] on link "Favourites" at bounding box center [59, 188] width 35 height 11
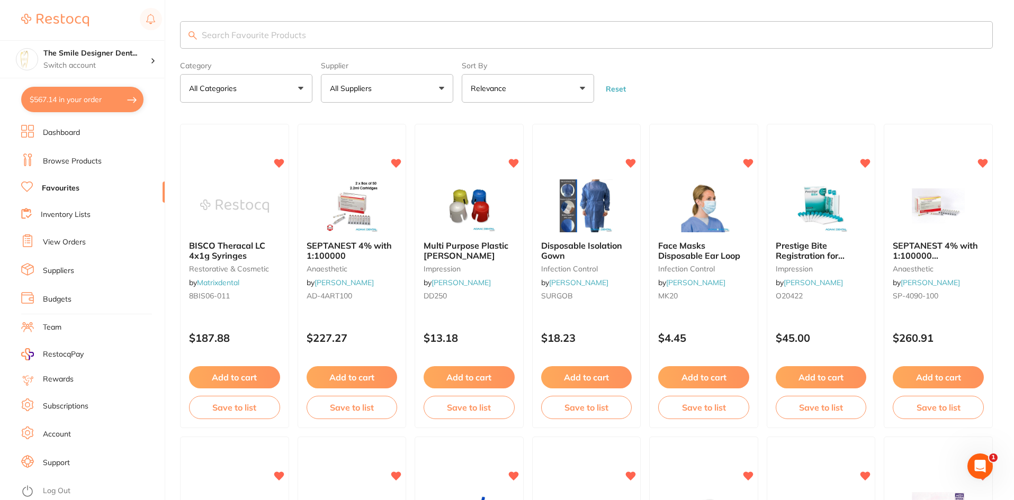
click at [65, 243] on link "View Orders" at bounding box center [64, 242] width 43 height 11
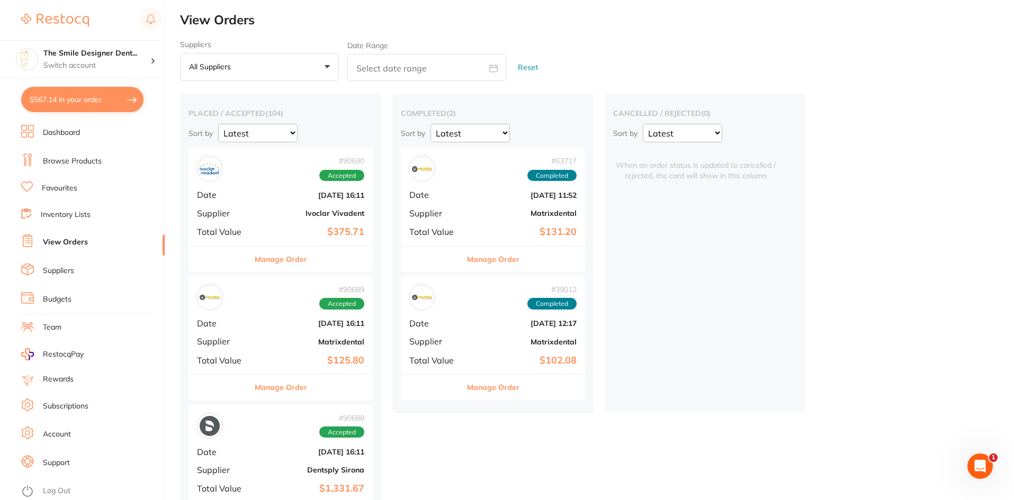
click at [78, 131] on link "Dashboard" at bounding box center [61, 133] width 37 height 11
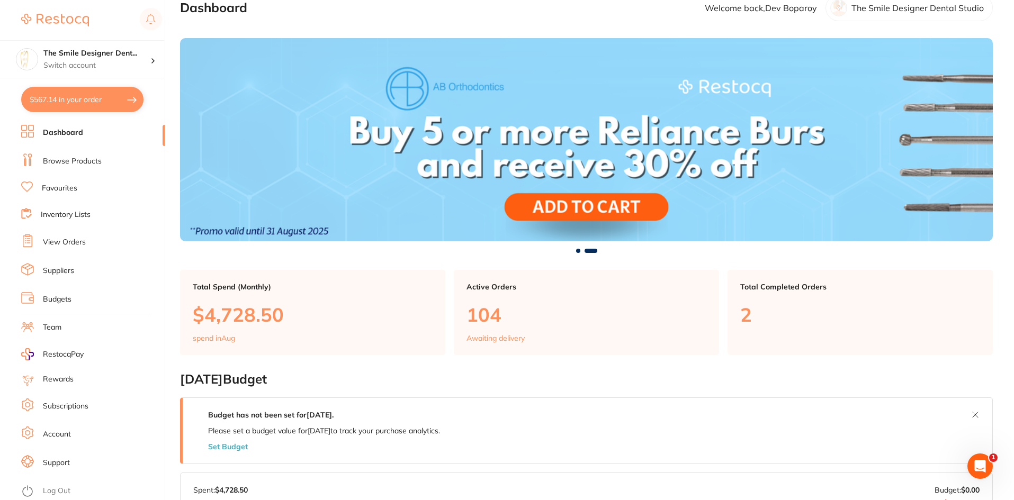
scroll to position [21, 0]
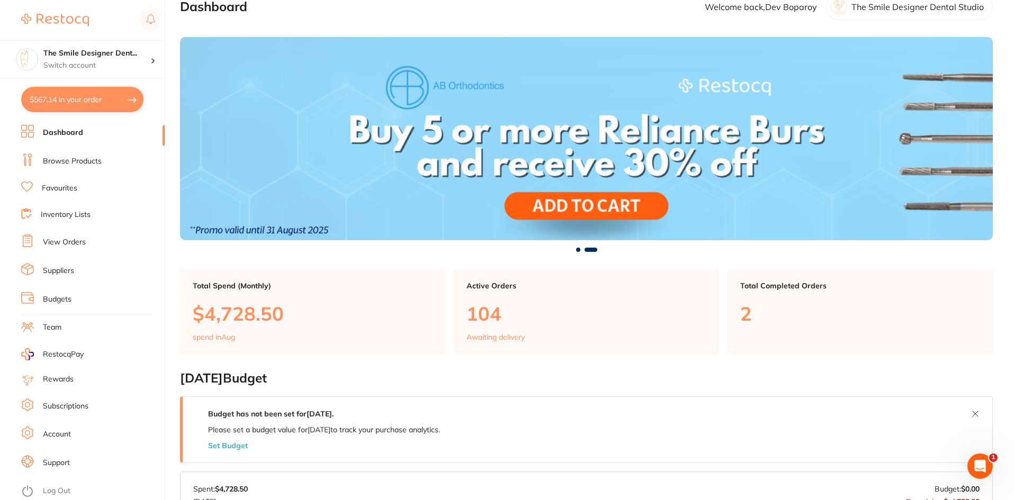
click at [66, 162] on link "Browse Products" at bounding box center [72, 161] width 59 height 11
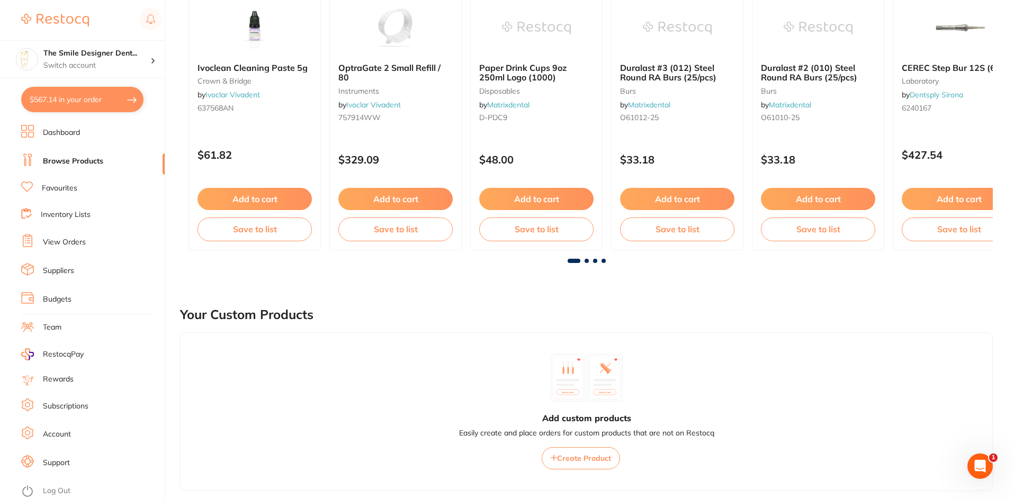
click at [588, 259] on div at bounding box center [586, 261] width 813 height 4
click at [588, 262] on span at bounding box center [586, 261] width 4 height 4
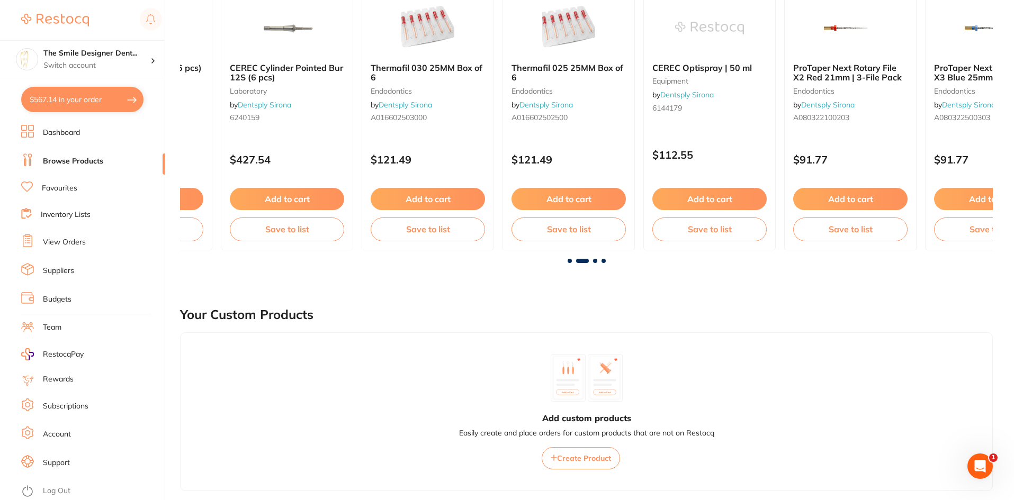
click at [595, 261] on span at bounding box center [595, 261] width 4 height 4
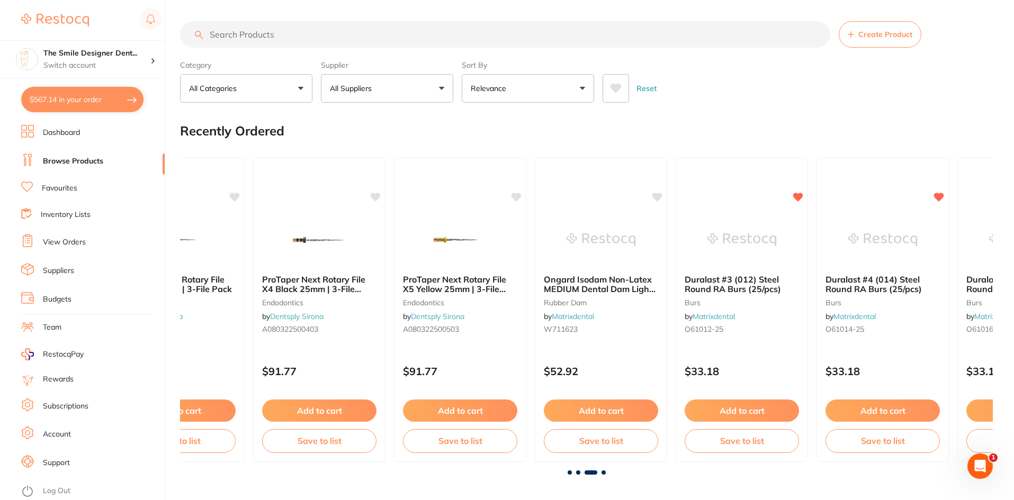
click at [604, 471] on span at bounding box center [603, 473] width 4 height 4
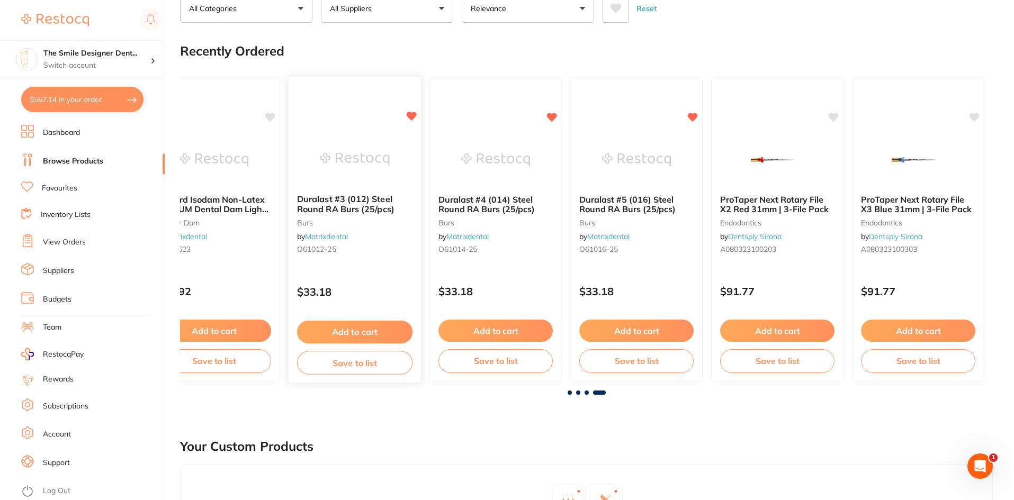
scroll to position [159, 0]
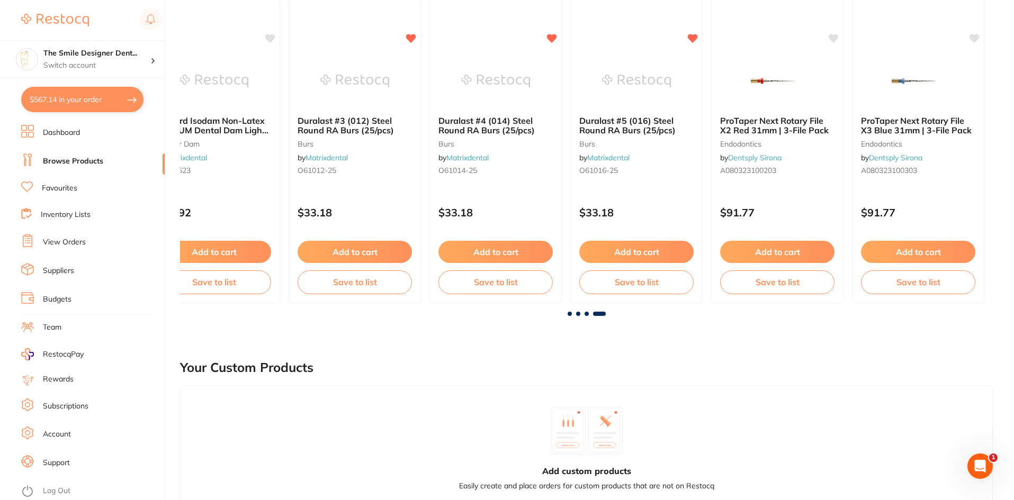
click at [571, 313] on span at bounding box center [570, 314] width 4 height 4
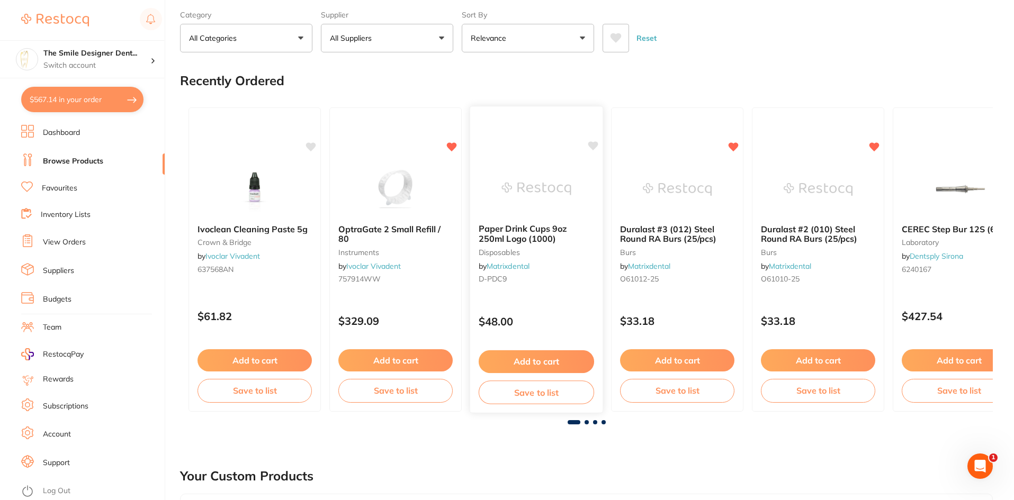
scroll to position [0, 0]
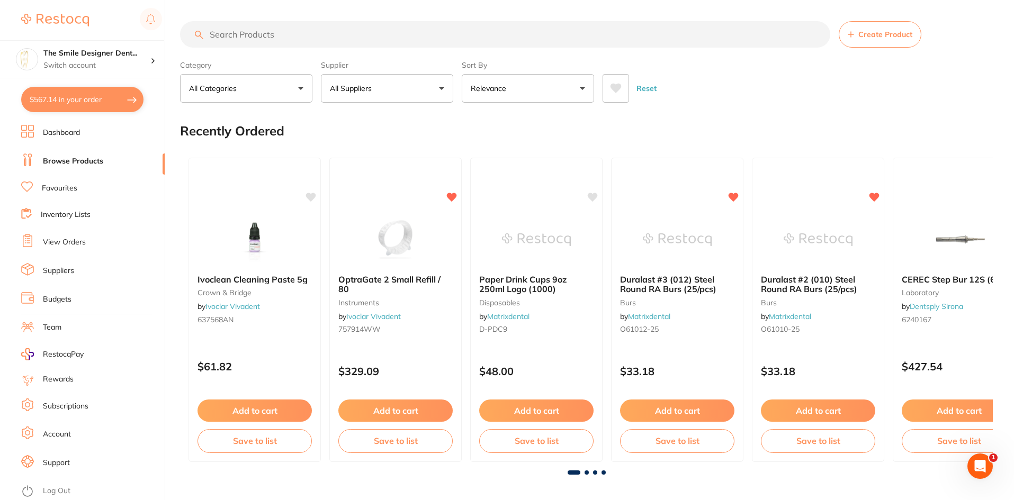
click at [49, 189] on link "Favourites" at bounding box center [59, 188] width 35 height 11
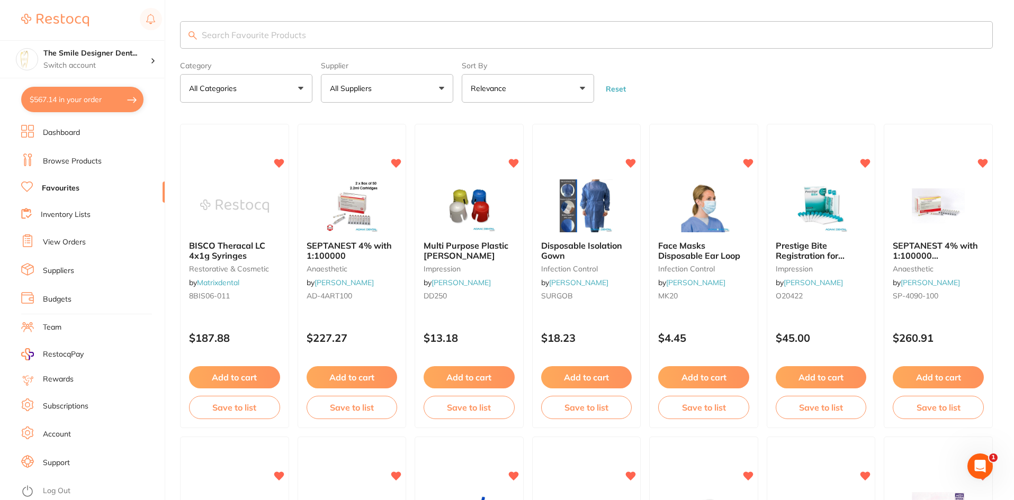
click at [87, 160] on link "Browse Products" at bounding box center [72, 161] width 59 height 11
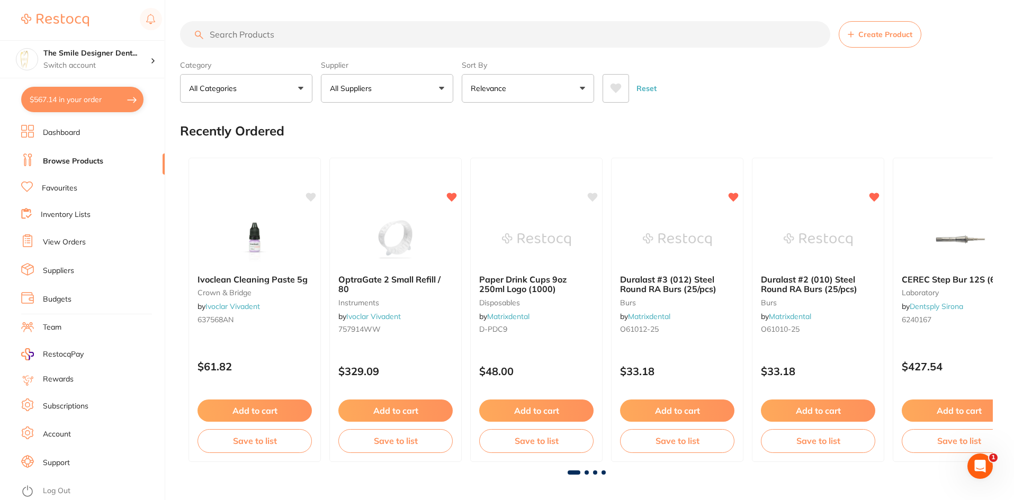
click at [61, 136] on link "Dashboard" at bounding box center [61, 133] width 37 height 11
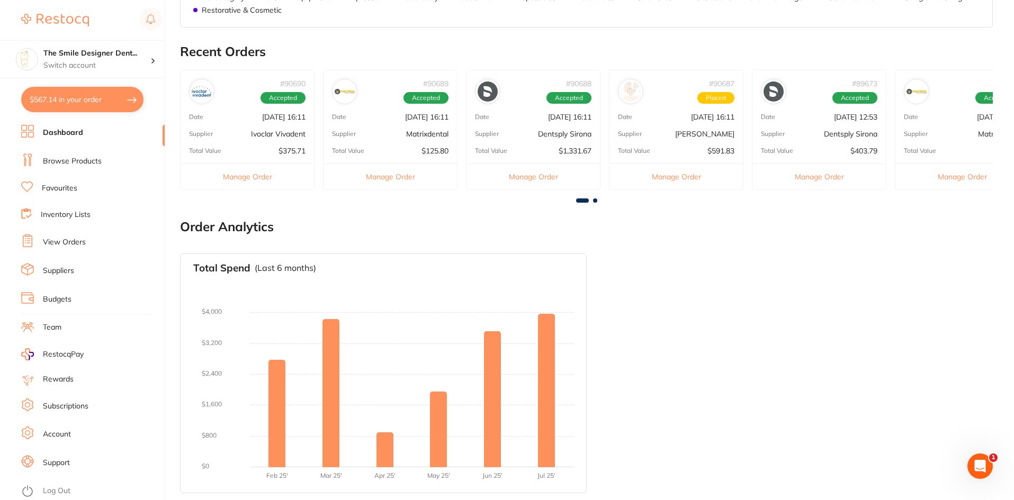
scroll to position [565, 0]
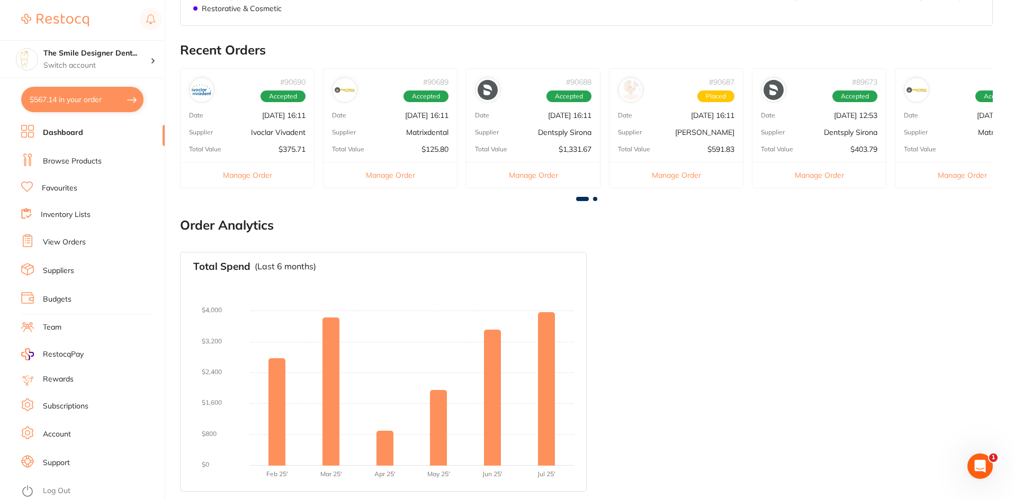
click at [73, 241] on link "View Orders" at bounding box center [64, 242] width 43 height 11
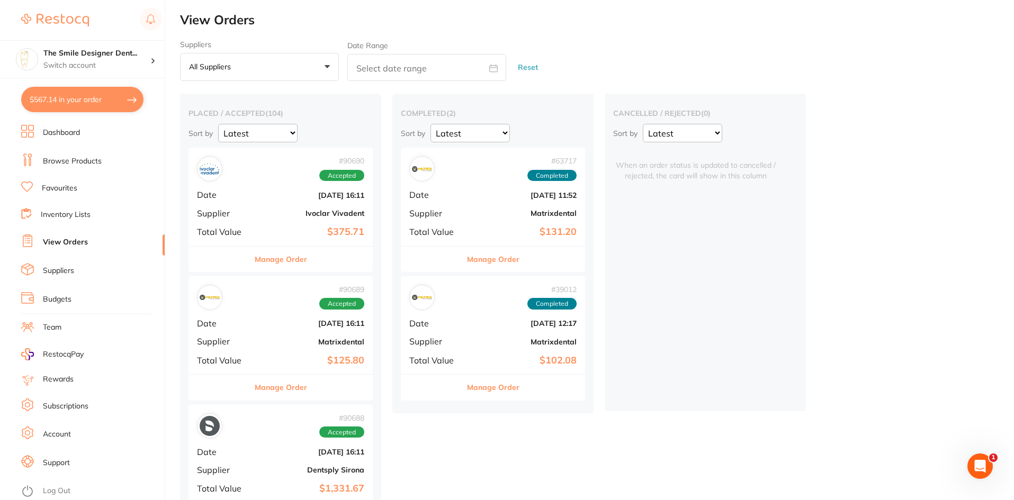
click at [51, 134] on link "Dashboard" at bounding box center [61, 133] width 37 height 11
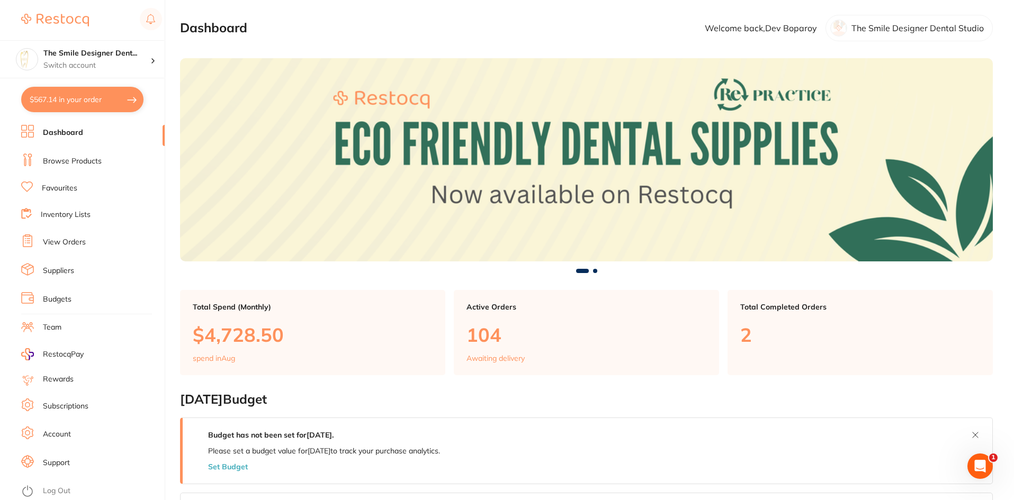
click at [51, 161] on link "Browse Products" at bounding box center [72, 161] width 59 height 11
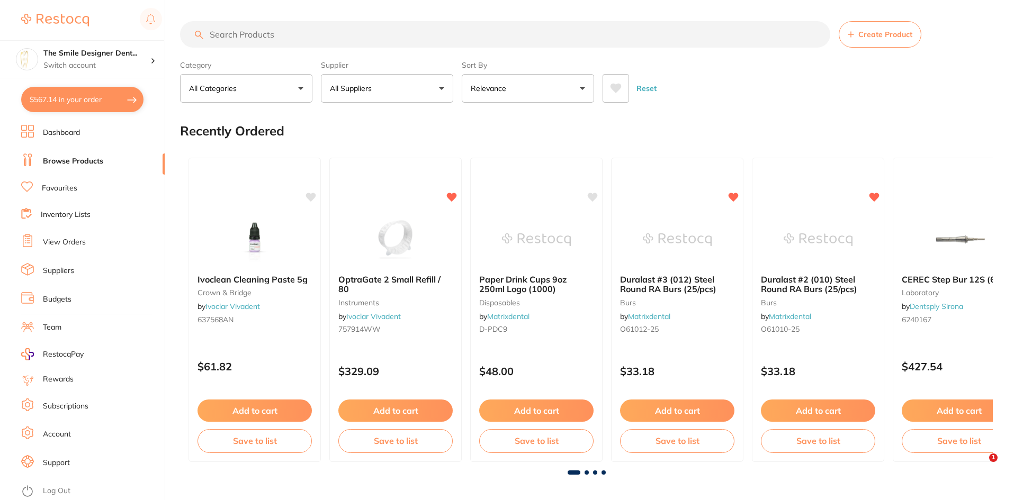
click at [48, 188] on link "Favourites" at bounding box center [59, 188] width 35 height 11
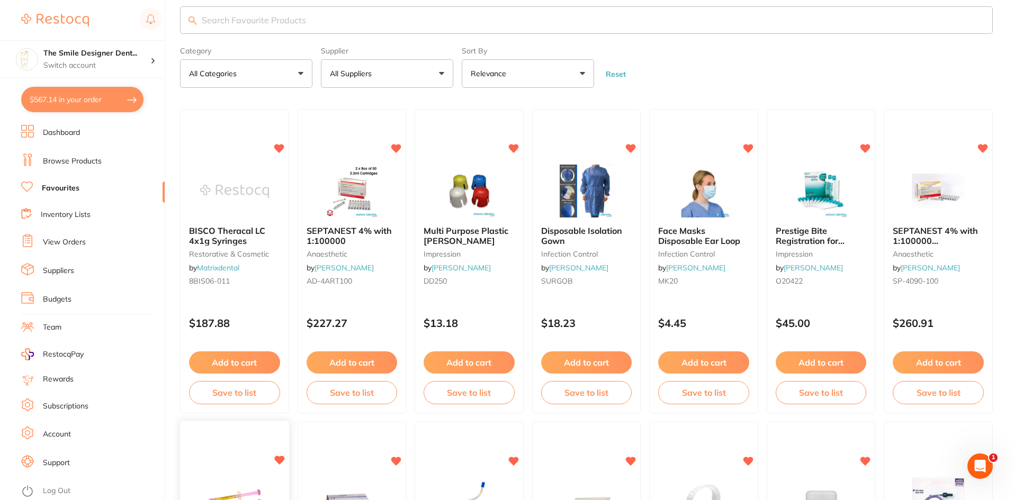
scroll to position [318, 0]
